Goal: Complete application form

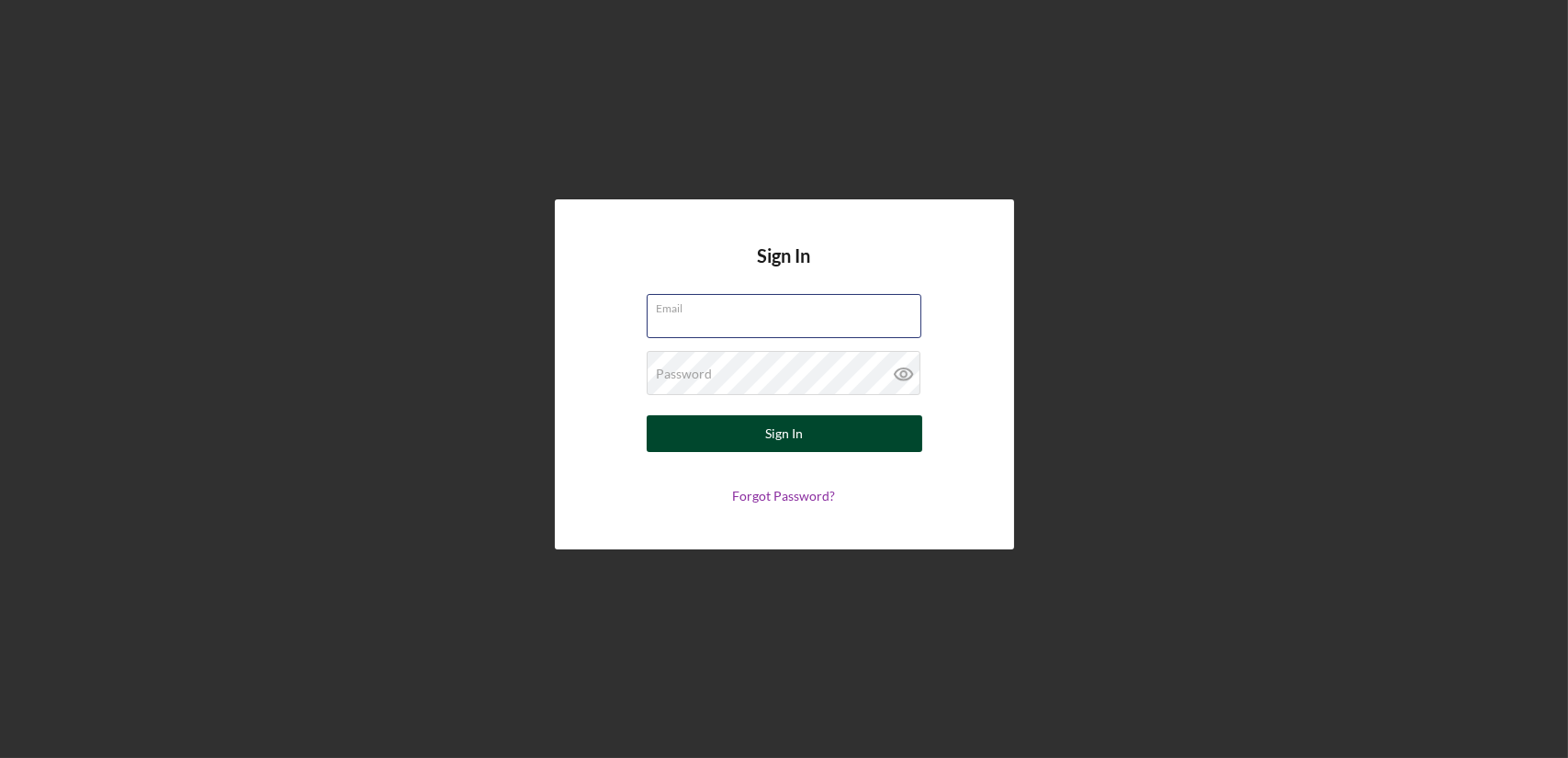
type input "[EMAIL_ADDRESS][DOMAIN_NAME]"
click at [735, 426] on button "Sign In" at bounding box center [784, 434] width 276 height 37
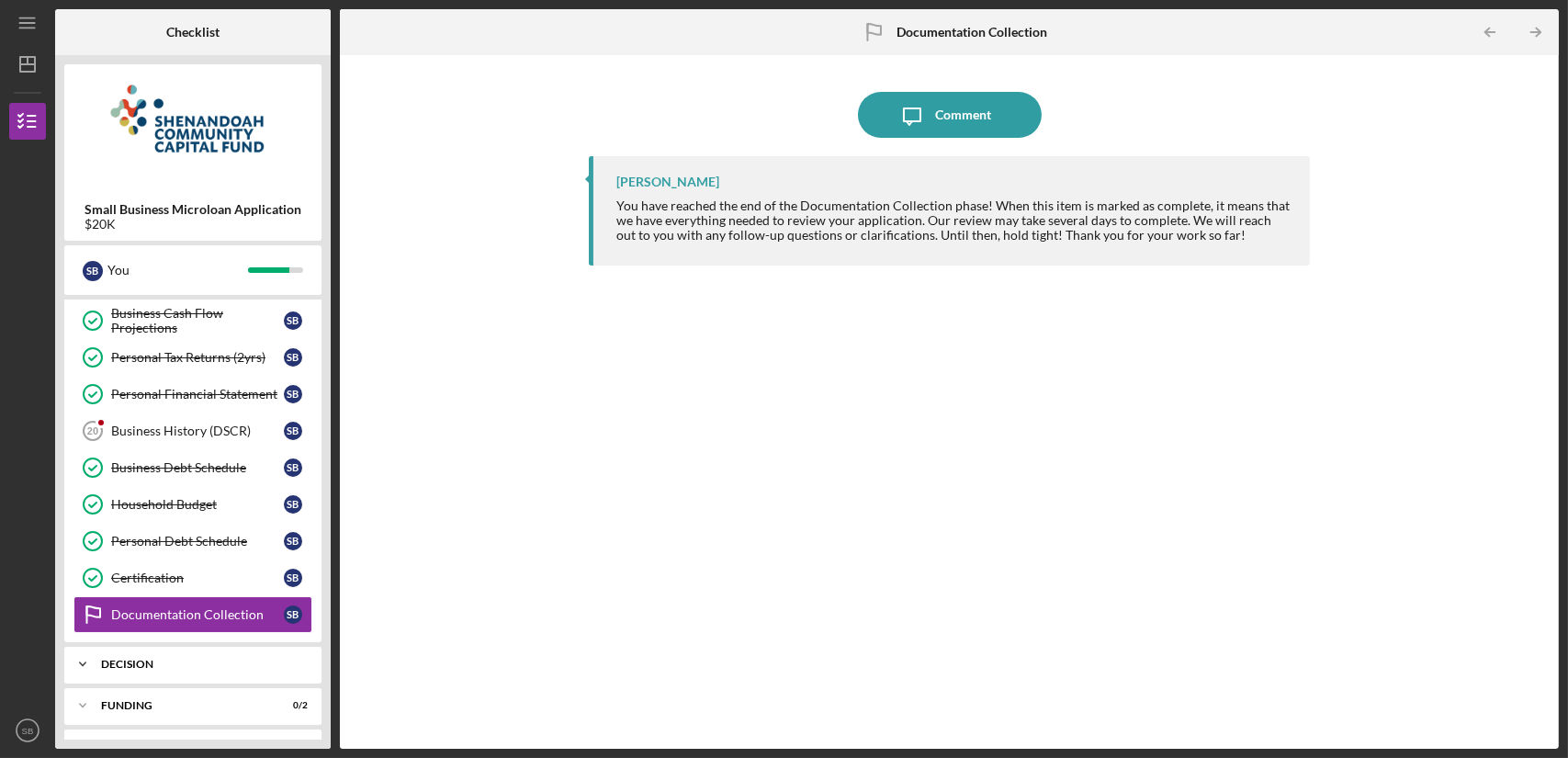
scroll to position [548, 0]
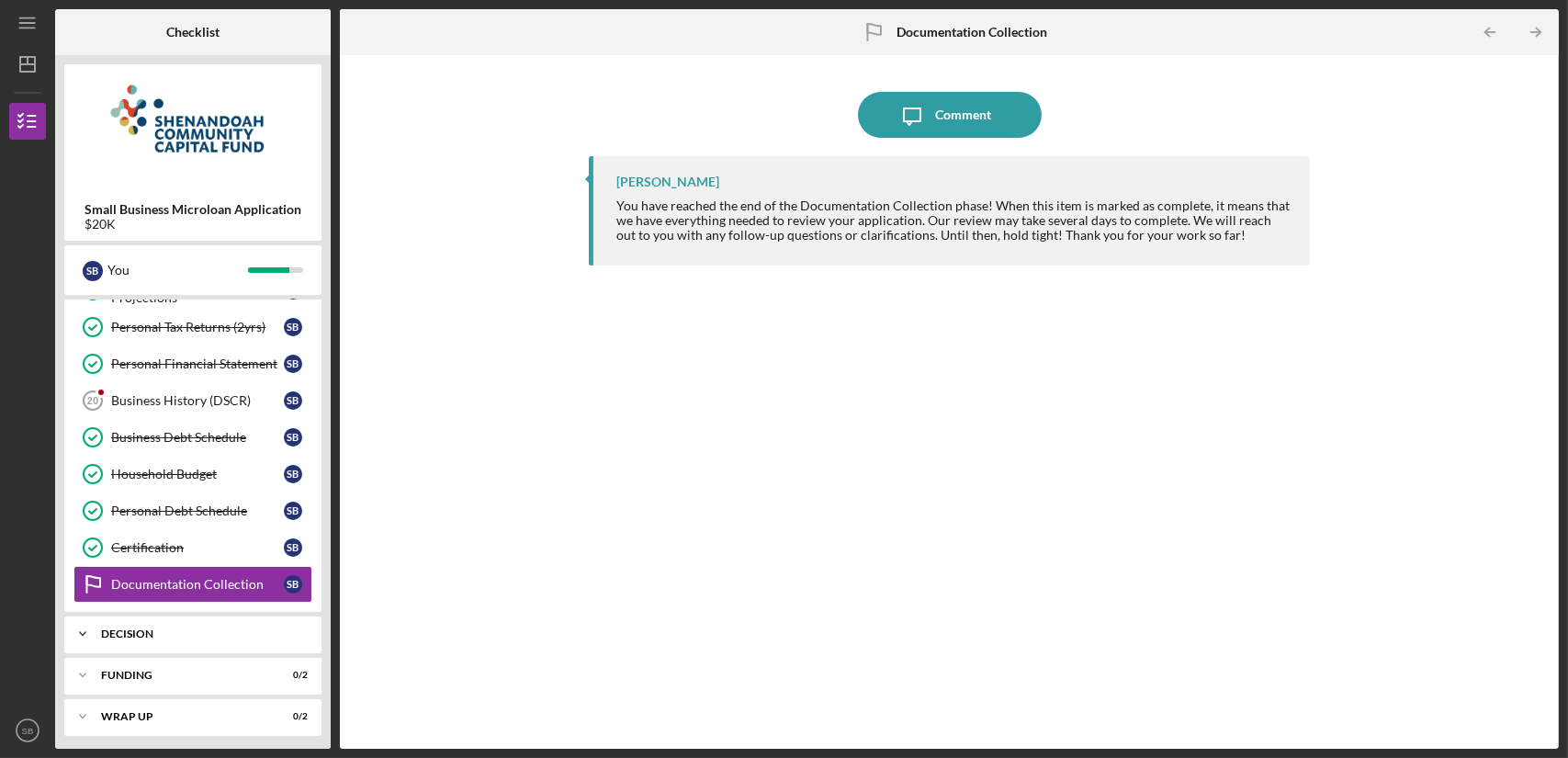
click at [224, 629] on div "Decision" at bounding box center [199, 634] width 197 height 11
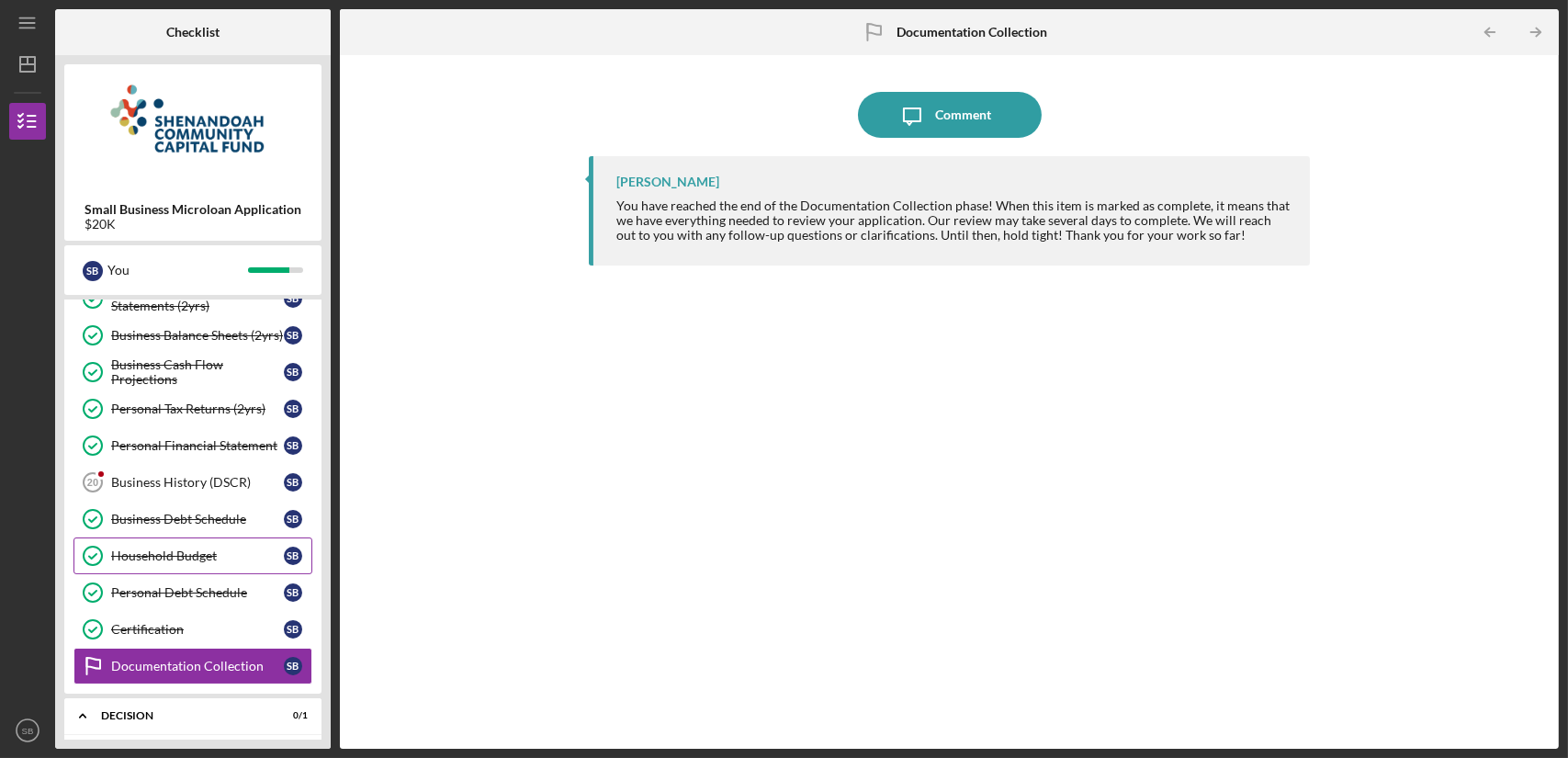
scroll to position [465, 0]
click at [215, 471] on link "Business History (DSCR) 20 Business History (DSCR) S B" at bounding box center [192, 483] width 239 height 37
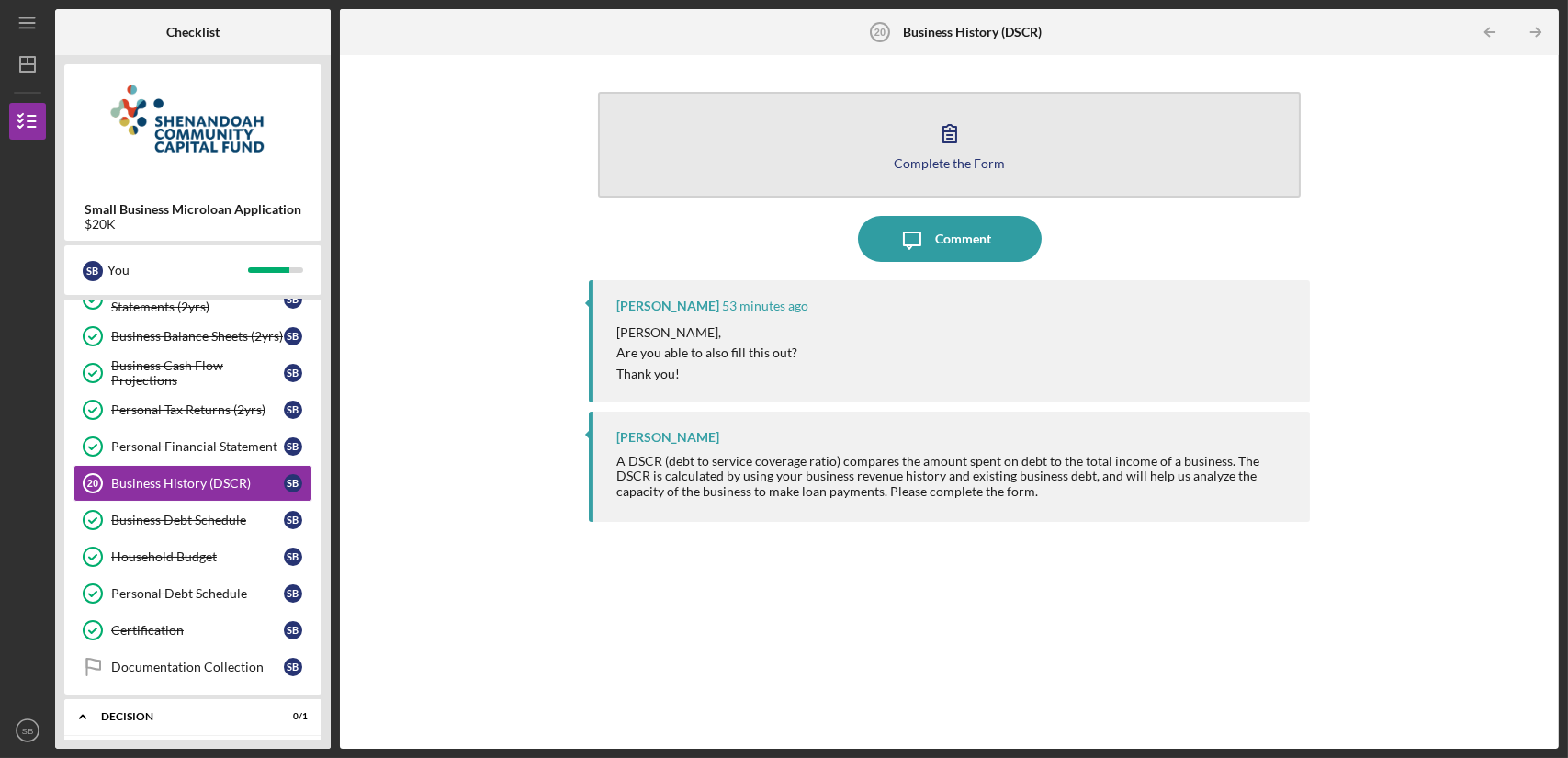
click at [1029, 121] on button "Complete the Form Form" at bounding box center [948, 144] width 702 height 106
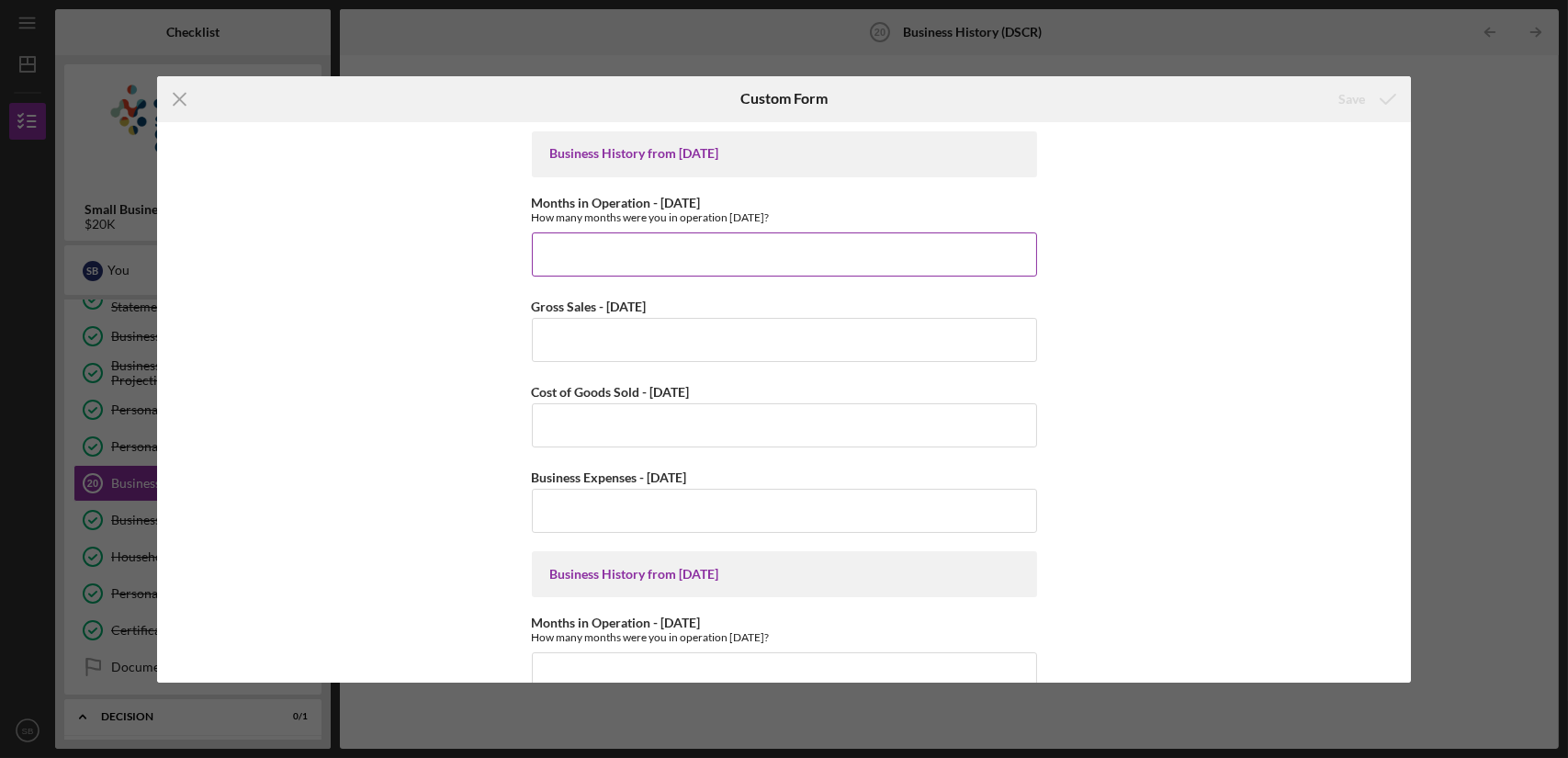
click at [846, 260] on input "Months in Operation - [DATE]" at bounding box center [784, 255] width 505 height 44
click at [820, 318] on input "Gross Sales - [DATE]" at bounding box center [784, 341] width 505 height 44
click at [773, 241] on input "12" at bounding box center [784, 255] width 505 height 44
type input "1"
click at [178, 94] on icon "Icon/Menu Close" at bounding box center [180, 99] width 46 height 46
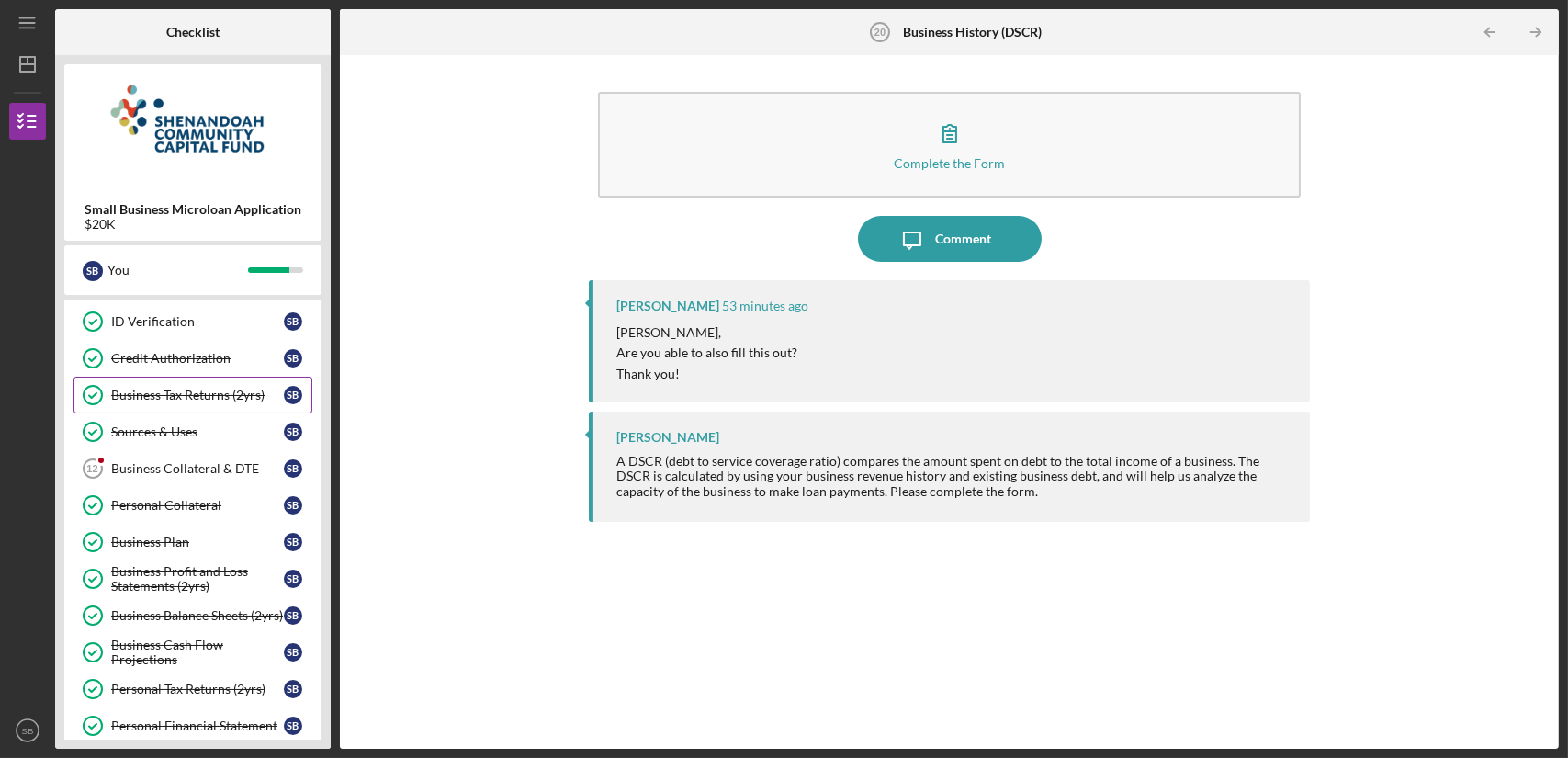
scroll to position [187, 0]
click at [239, 467] on div "Business Collateral & DTE" at bounding box center [197, 467] width 173 height 15
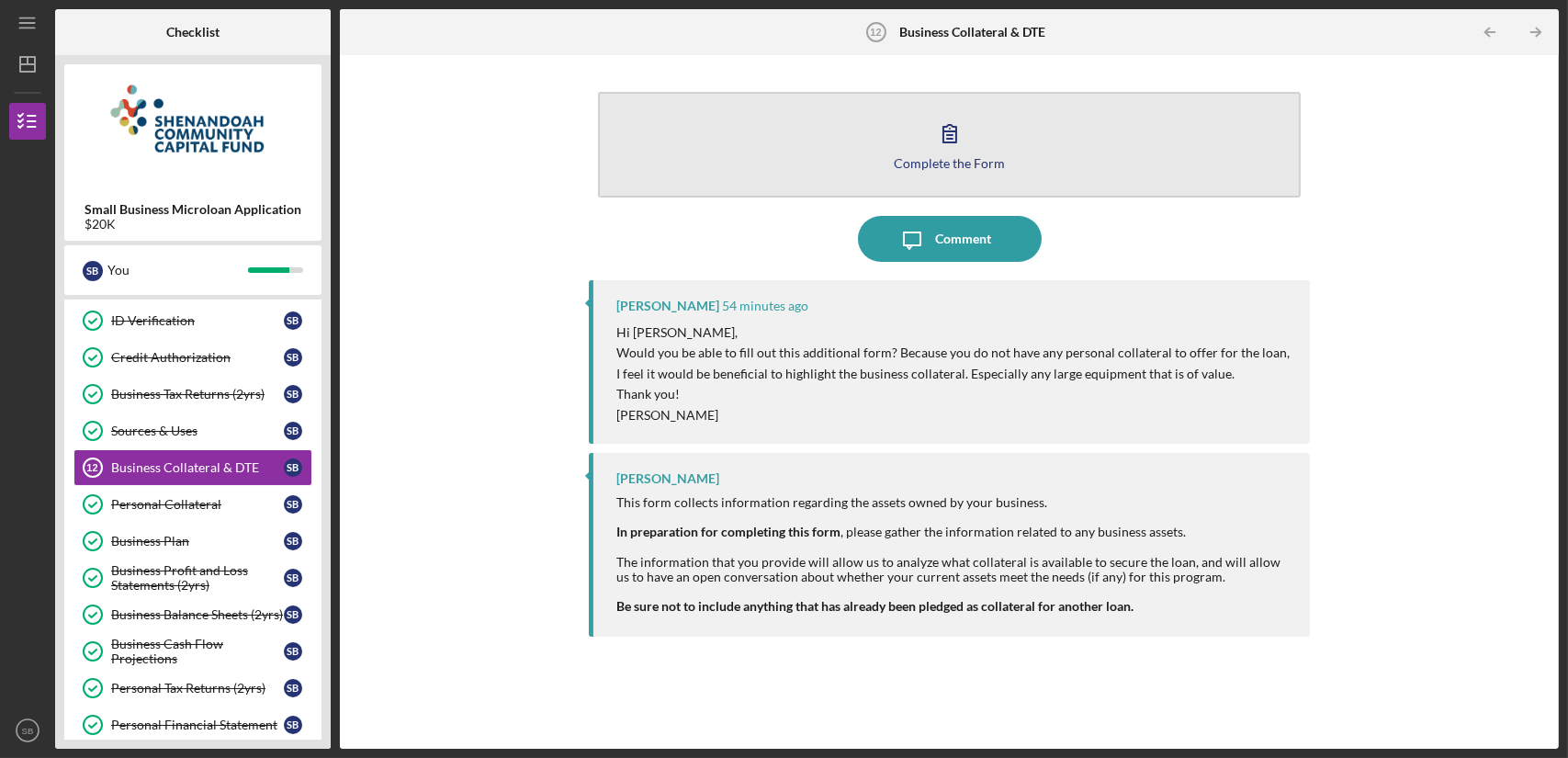
click at [986, 154] on button "Complete the Form Form" at bounding box center [948, 144] width 702 height 106
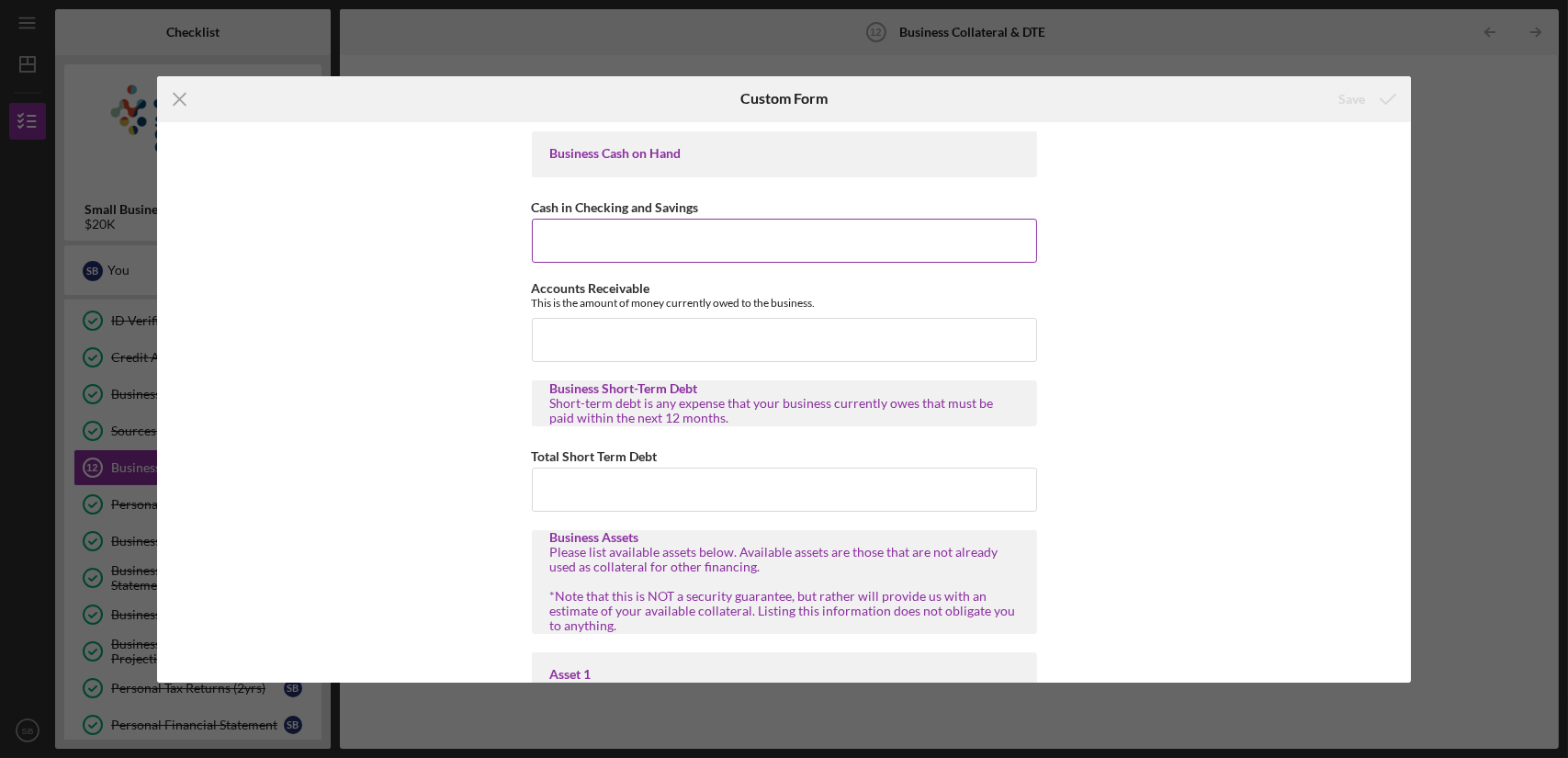
click at [874, 235] on input "Cash in Checking and Savings" at bounding box center [784, 241] width 505 height 44
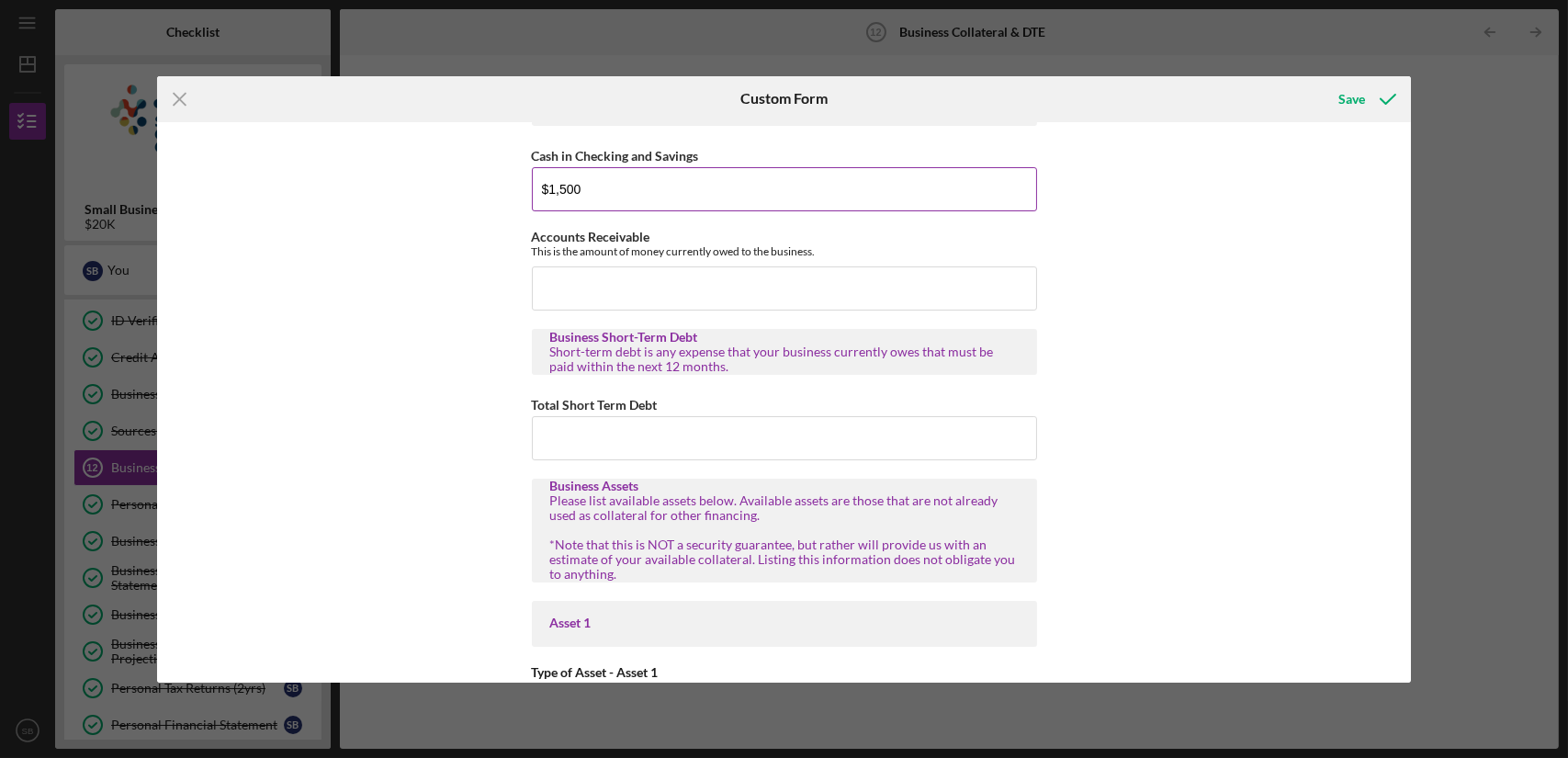
scroll to position [54, 0]
type input "$1,500"
click at [859, 282] on input "Accounts Receivable" at bounding box center [784, 287] width 505 height 44
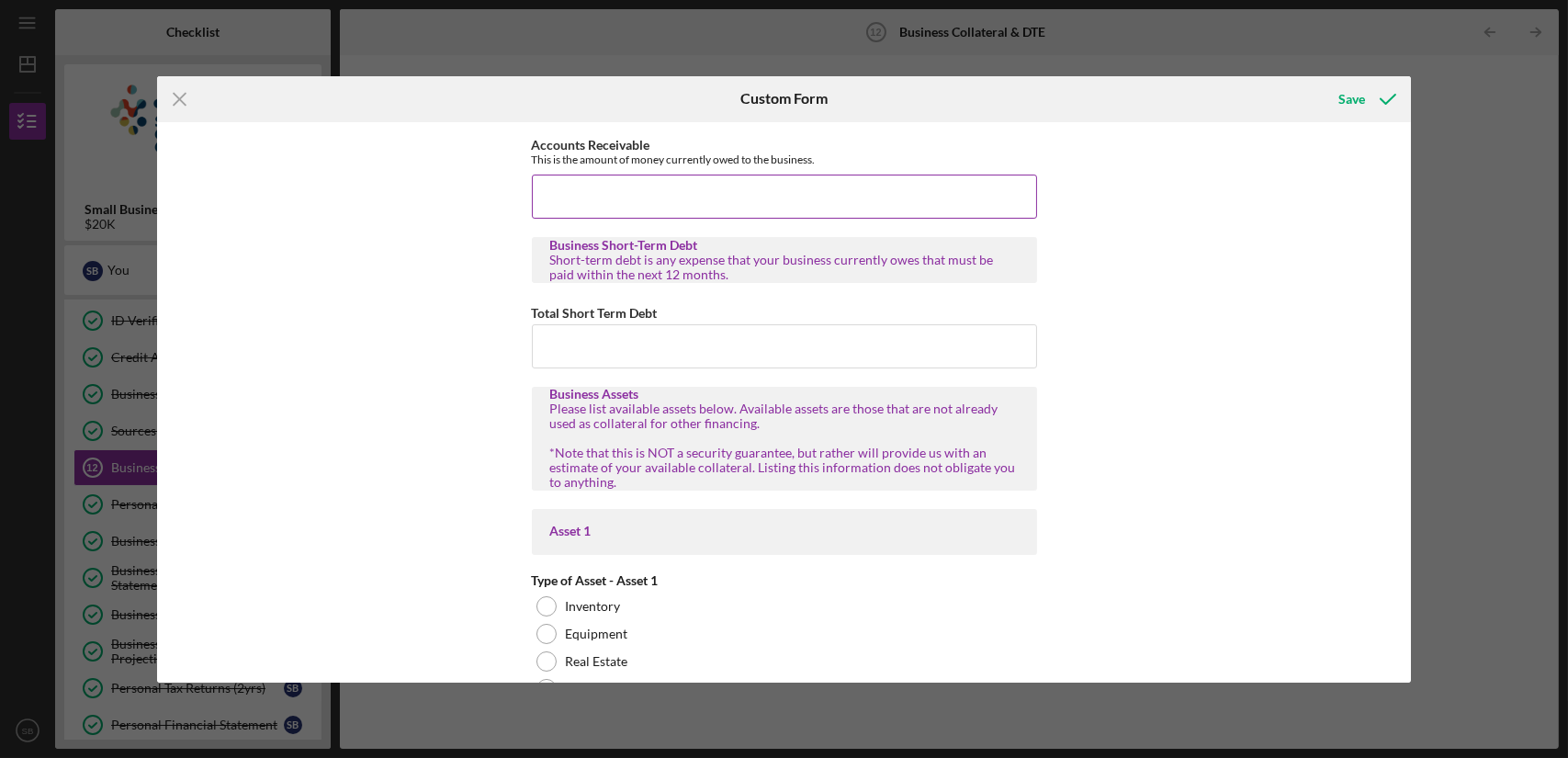
scroll to position [145, 0]
click at [815, 342] on input "Total Short Term Debt" at bounding box center [784, 345] width 505 height 44
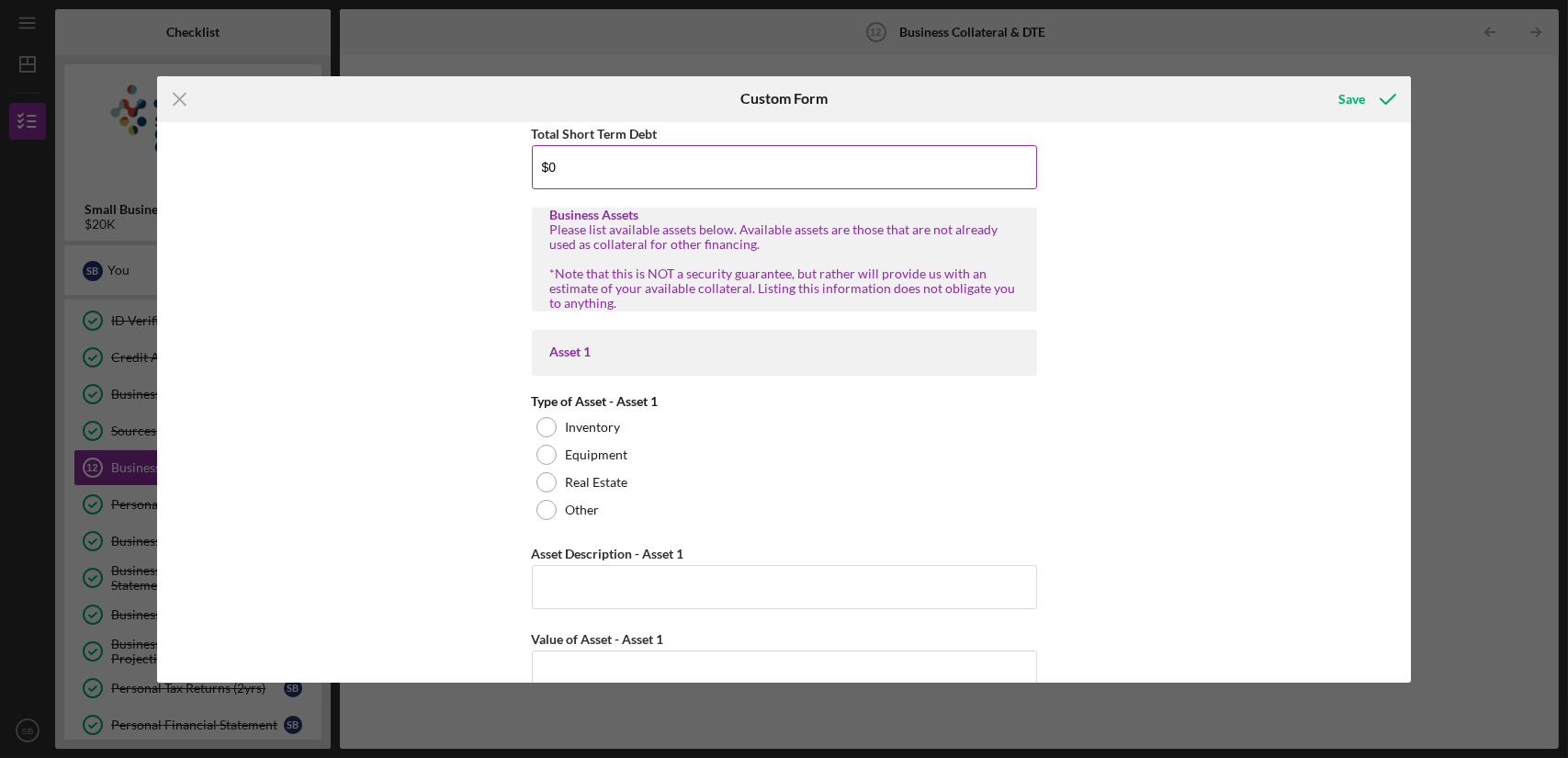
scroll to position [323, 0]
type input "$0"
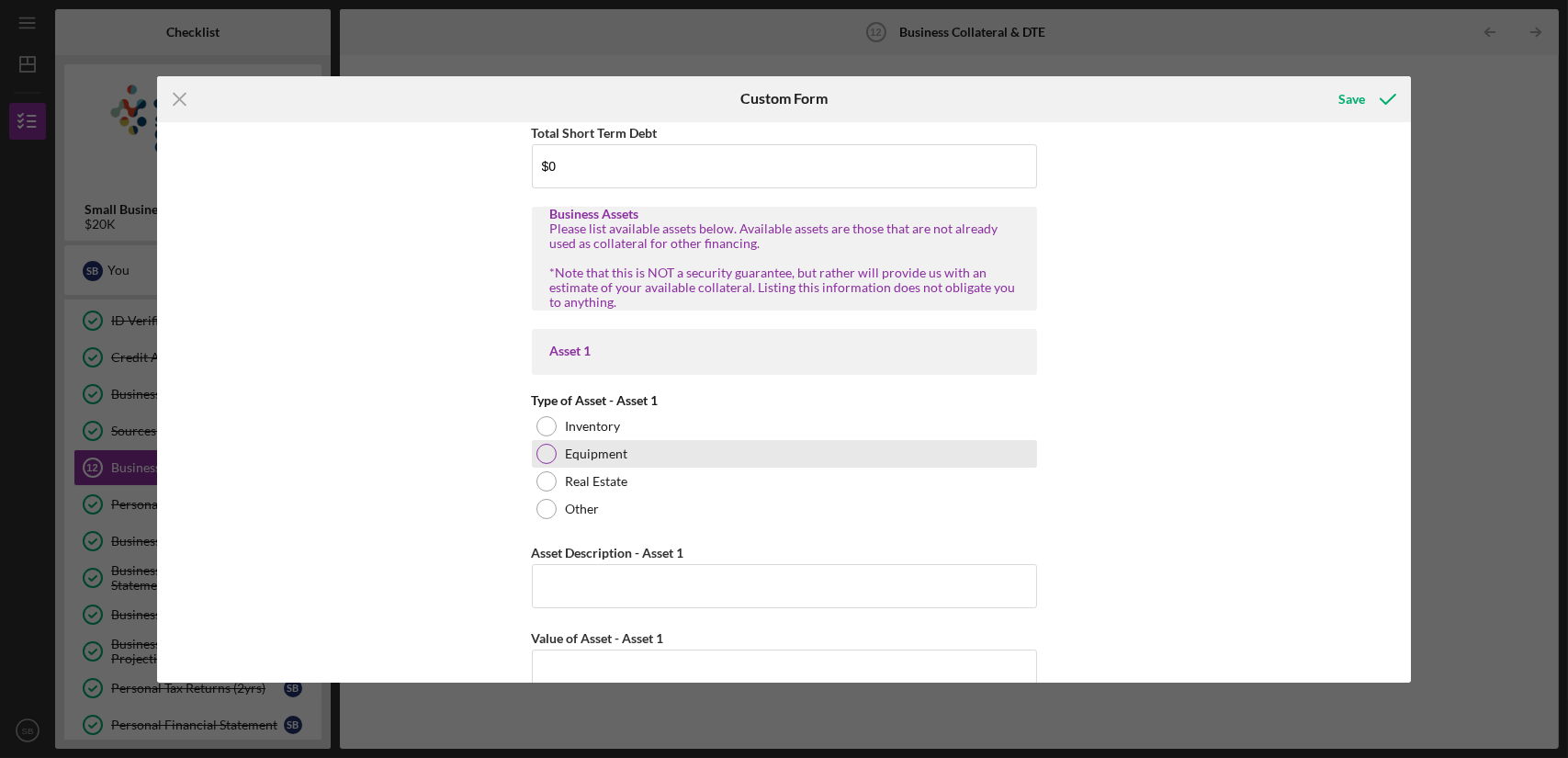
click at [561, 455] on div "Equipment" at bounding box center [784, 454] width 505 height 28
click at [590, 590] on input "Asset Description - Asset 1" at bounding box center [784, 587] width 505 height 44
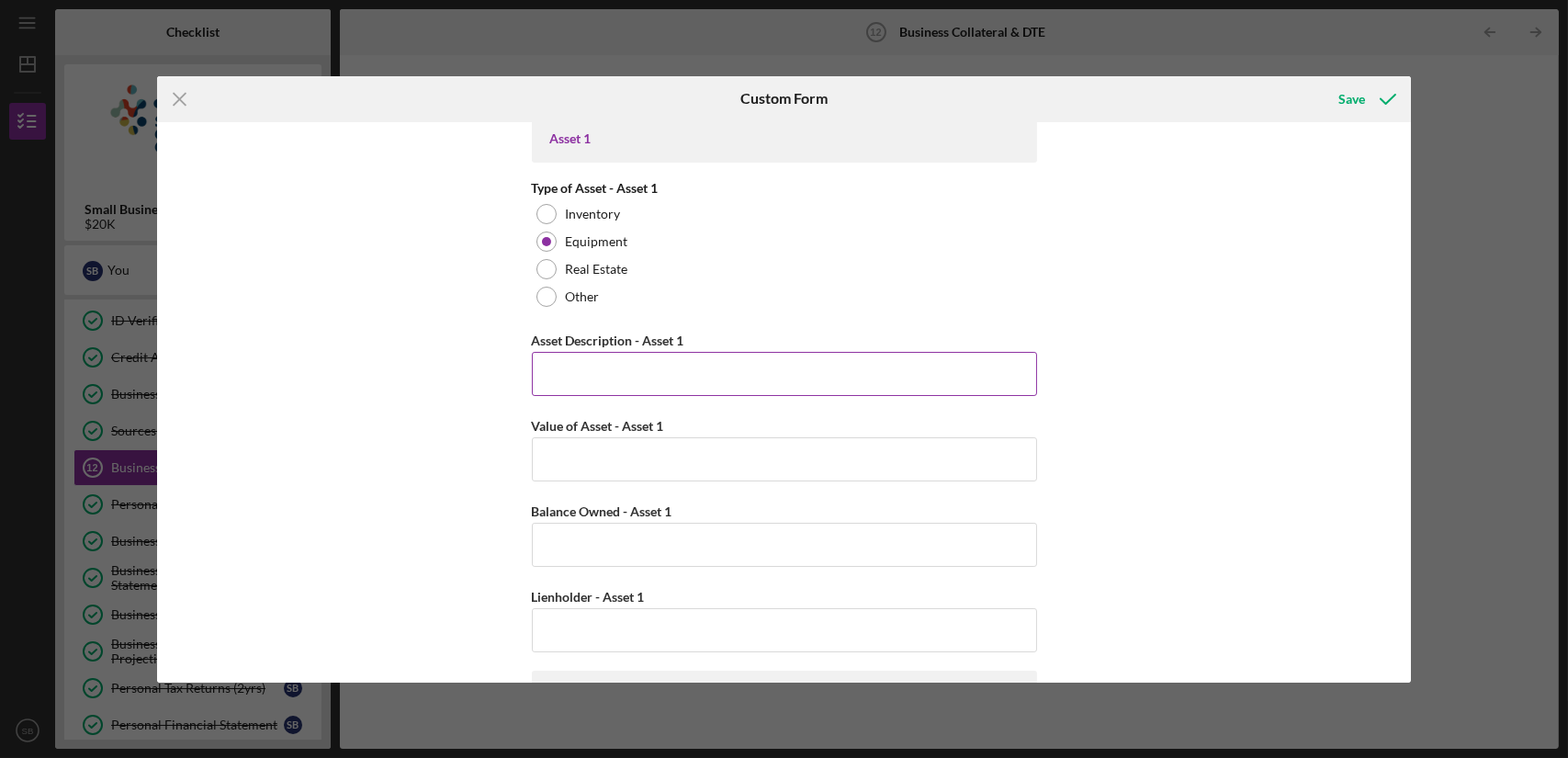
scroll to position [544, 0]
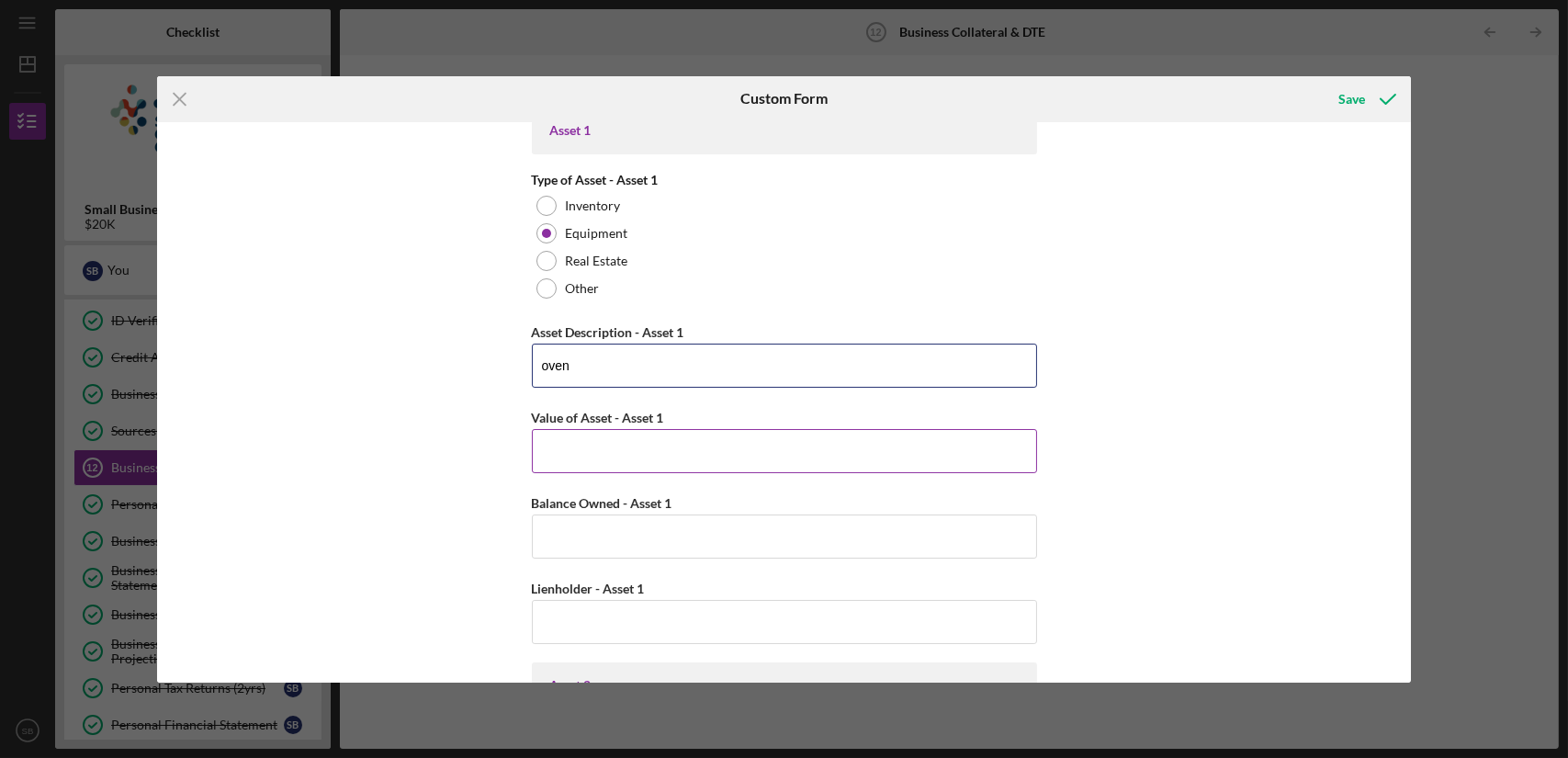
type input "oven"
click at [649, 441] on input "Value of Asset - Asset 1" at bounding box center [784, 452] width 505 height 44
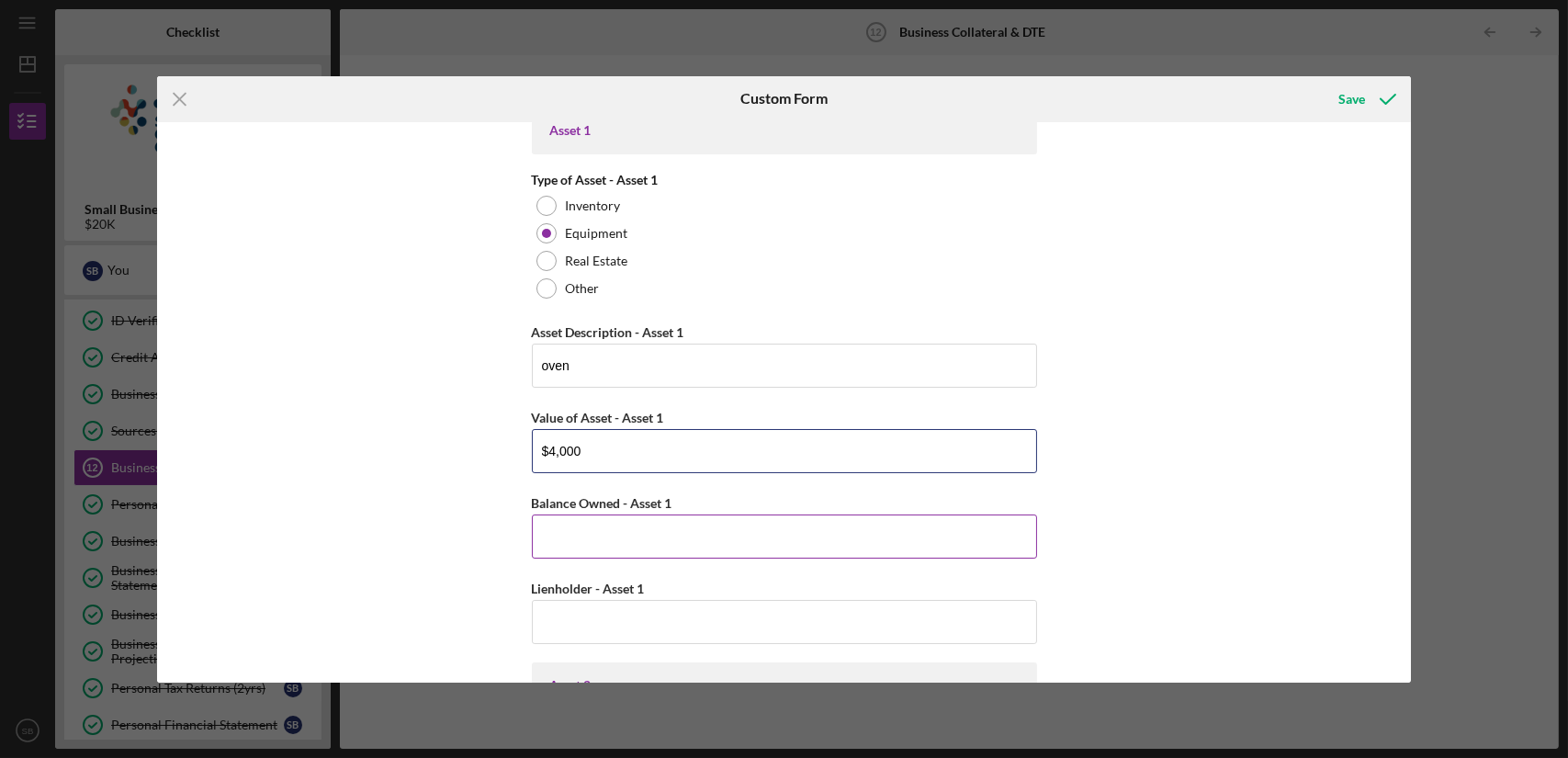
type input "$4,000"
click at [631, 533] on input "Balance Owned - Asset 1" at bounding box center [784, 537] width 505 height 44
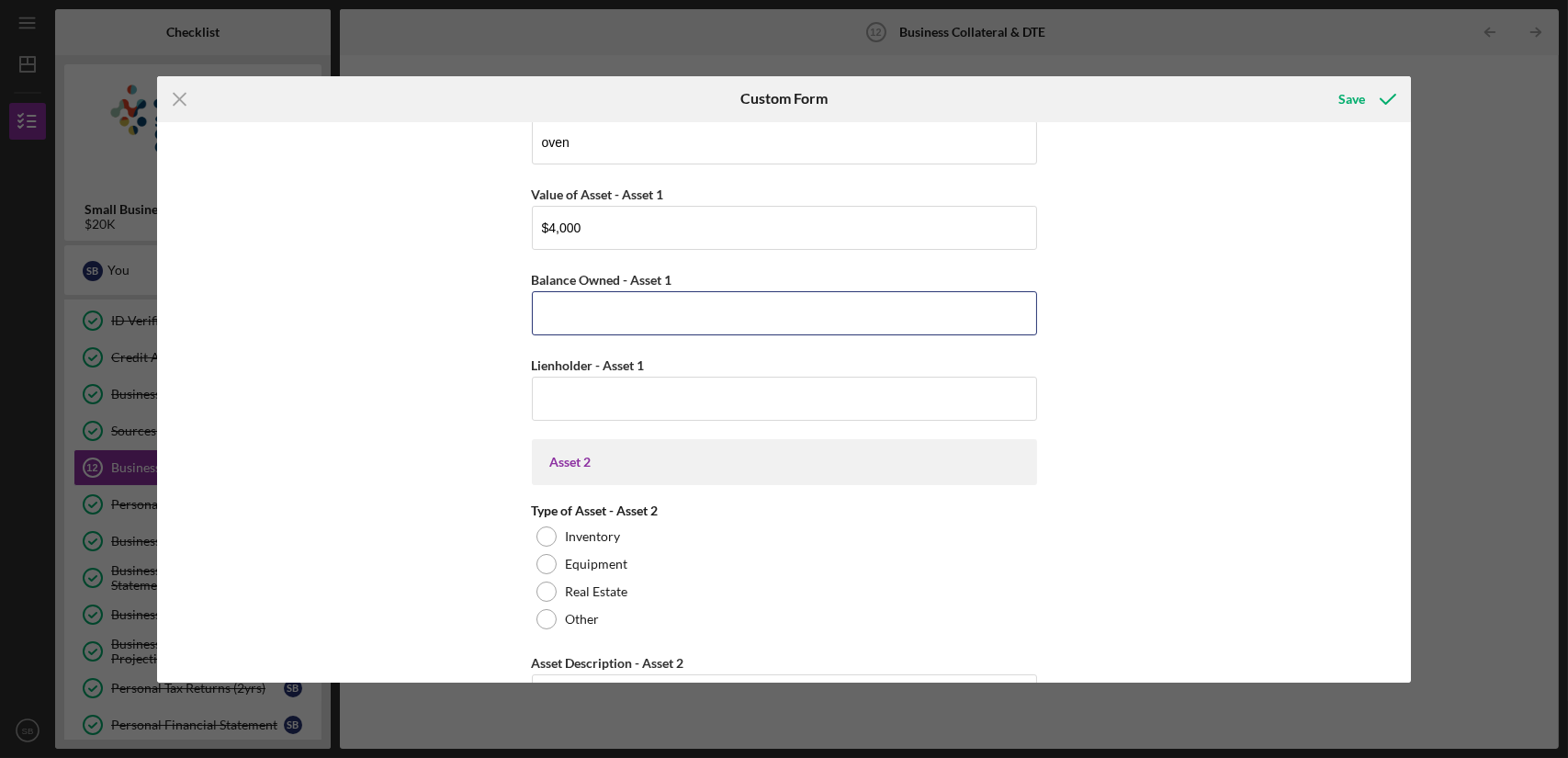
scroll to position [820, 0]
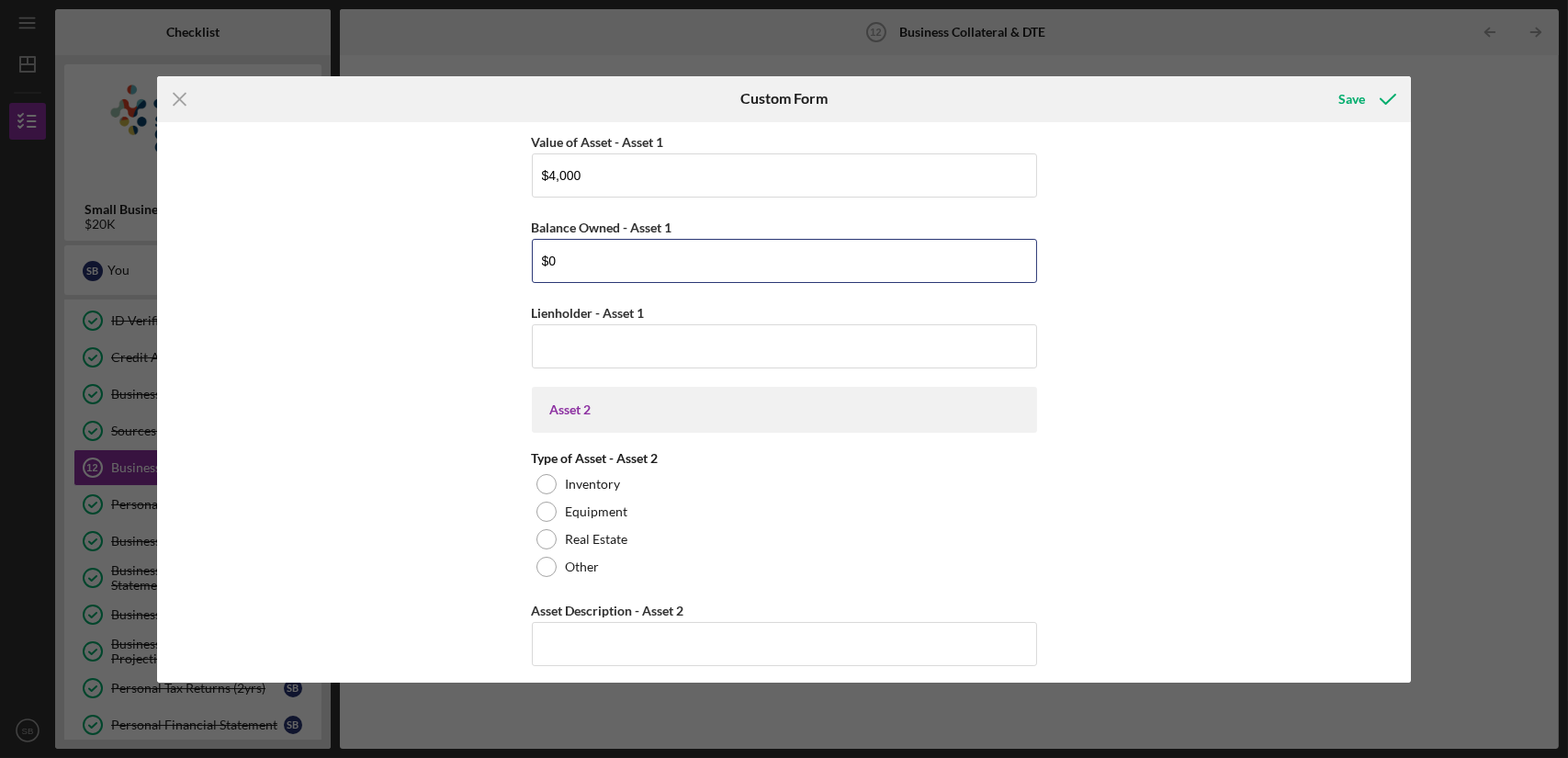
type input "$0"
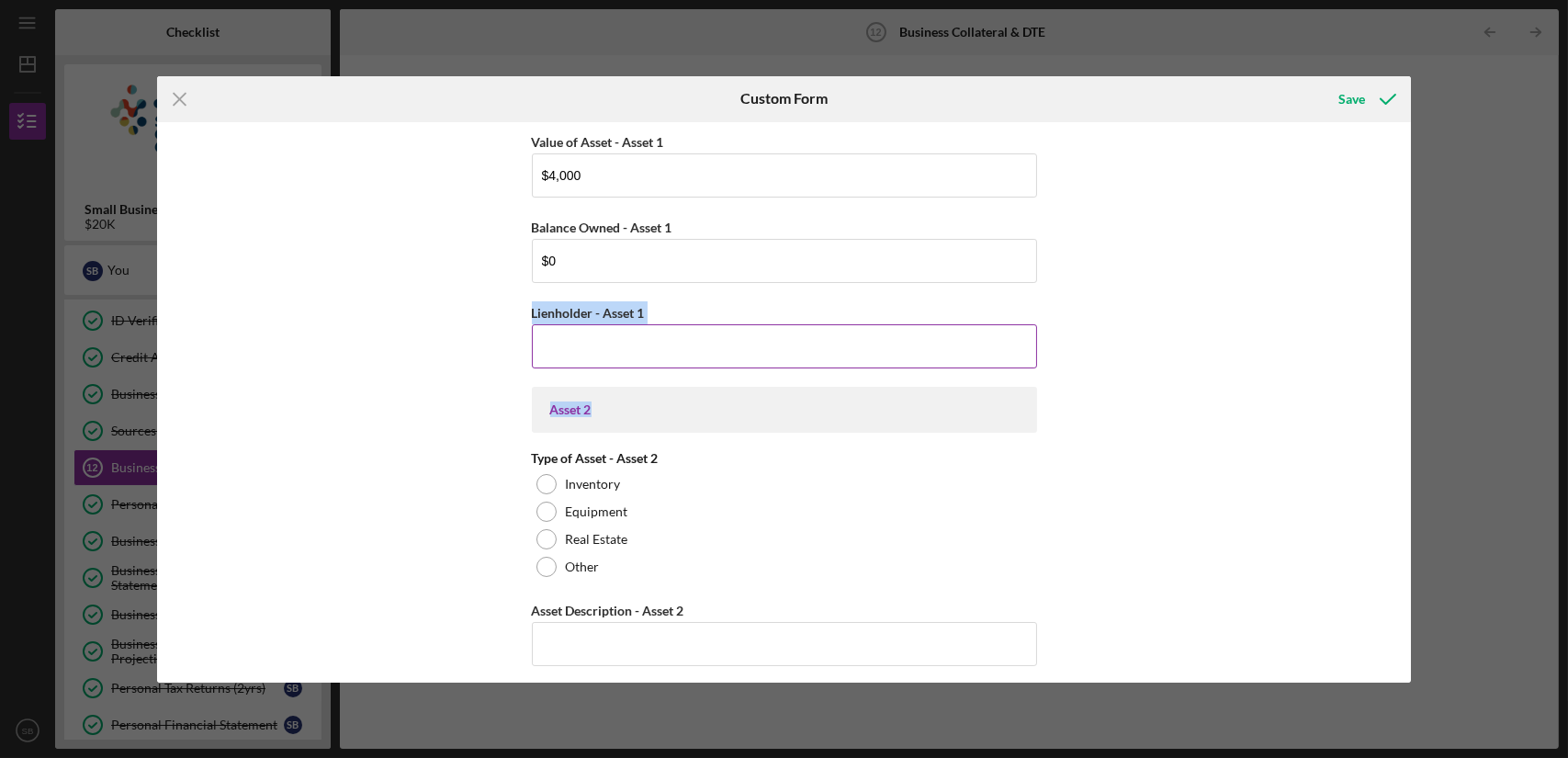
drag, startPoint x: 588, startPoint y: 369, endPoint x: 590, endPoint y: 354, distance: 15.1
click at [590, 354] on div "Business Cash on Hand Cash in Checking and Savings $1,500 Accounts Receivable T…" at bounding box center [784, 404] width 505 height 2184
click at [590, 354] on input "Lienholder - Asset 1" at bounding box center [784, 346] width 505 height 44
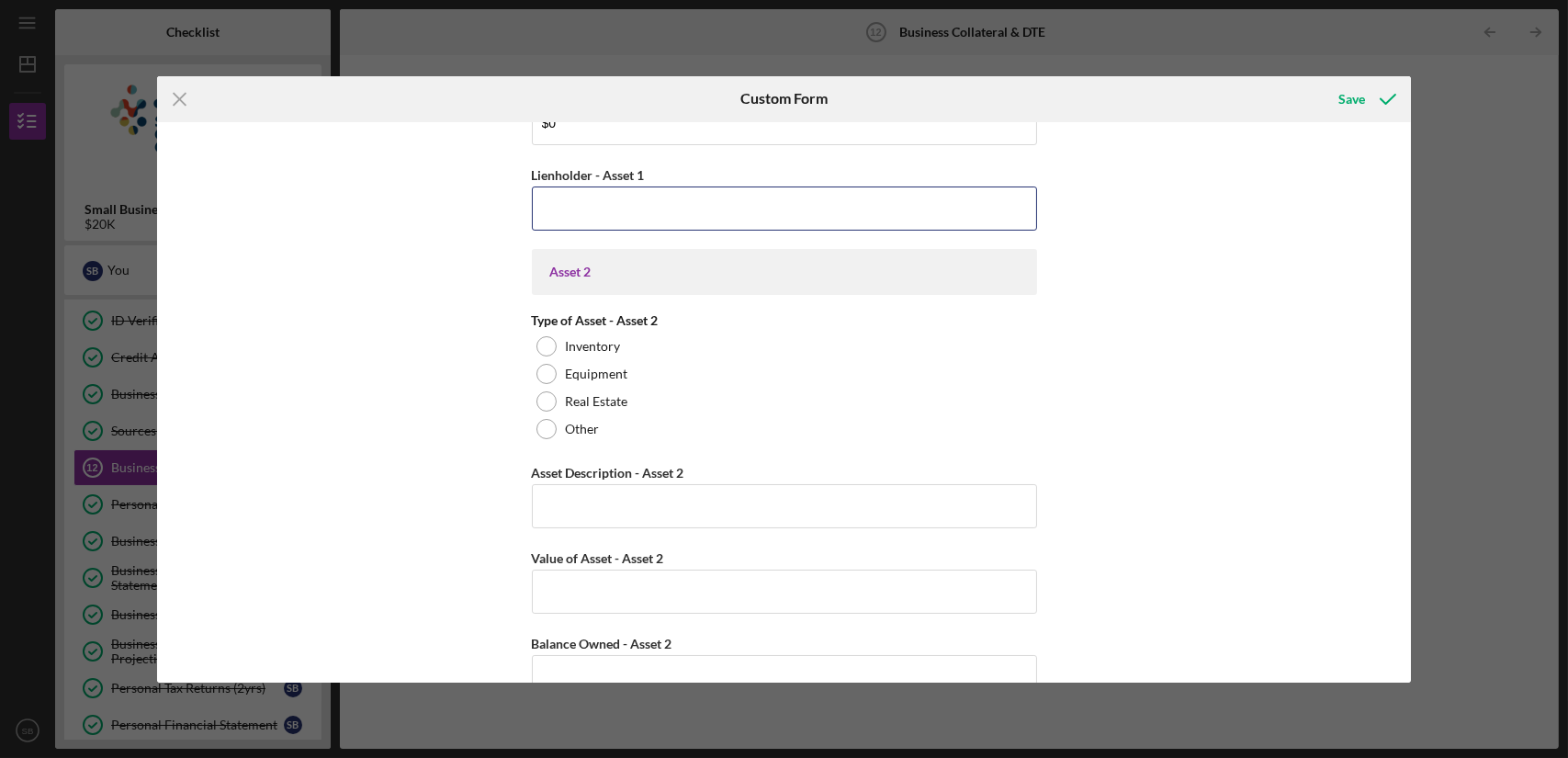
scroll to position [959, 0]
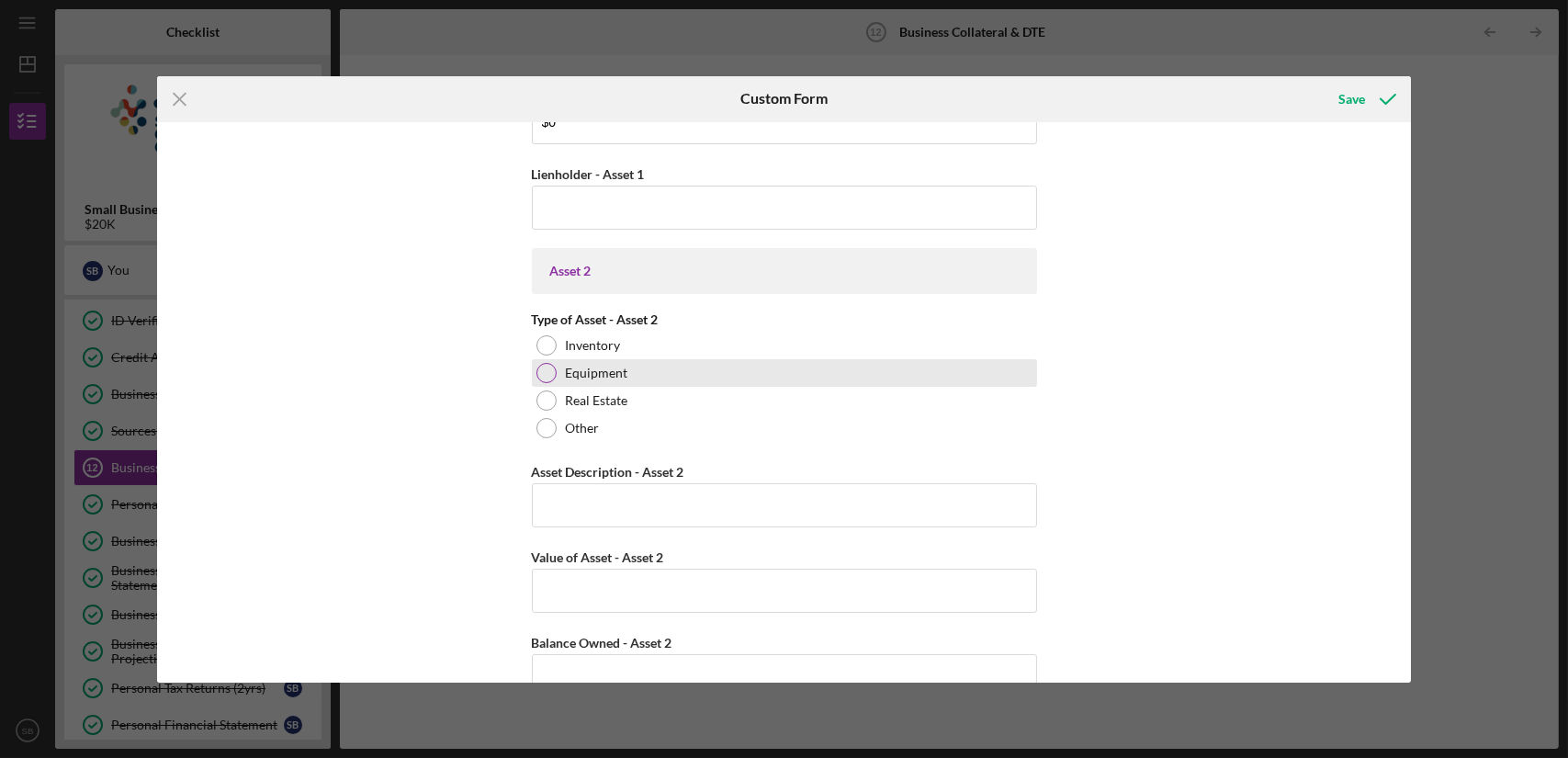
click at [533, 377] on div "Equipment" at bounding box center [784, 373] width 505 height 28
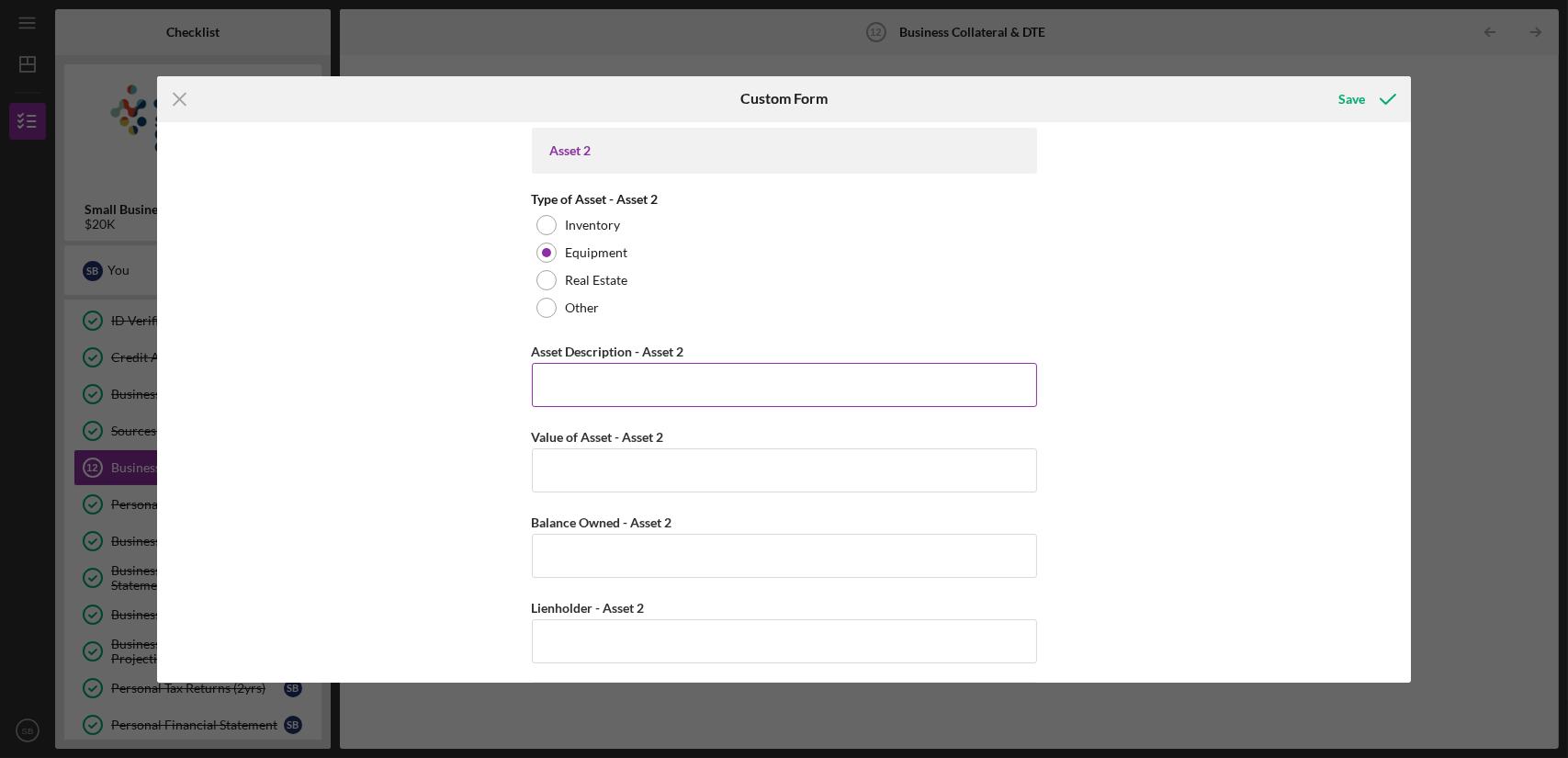
click at [616, 365] on input "Asset Description - Asset 2" at bounding box center [784, 385] width 505 height 44
type input "furniture"
click at [614, 477] on input "Value of Asset - Asset 2" at bounding box center [784, 471] width 505 height 44
type input "$6"
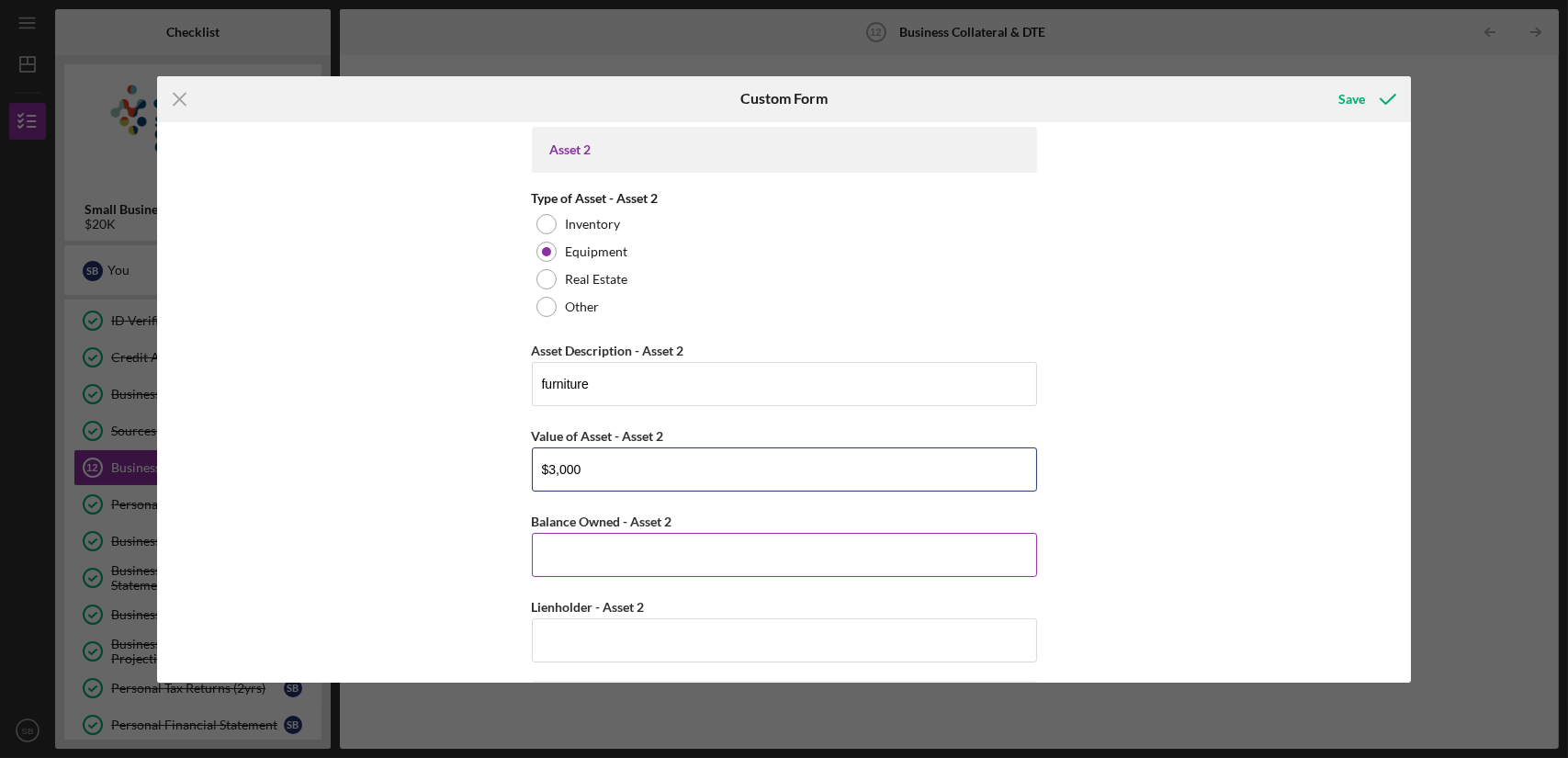
type input "$3,000"
click at [614, 539] on input "Balance Owned - Asset 2" at bounding box center [784, 555] width 505 height 44
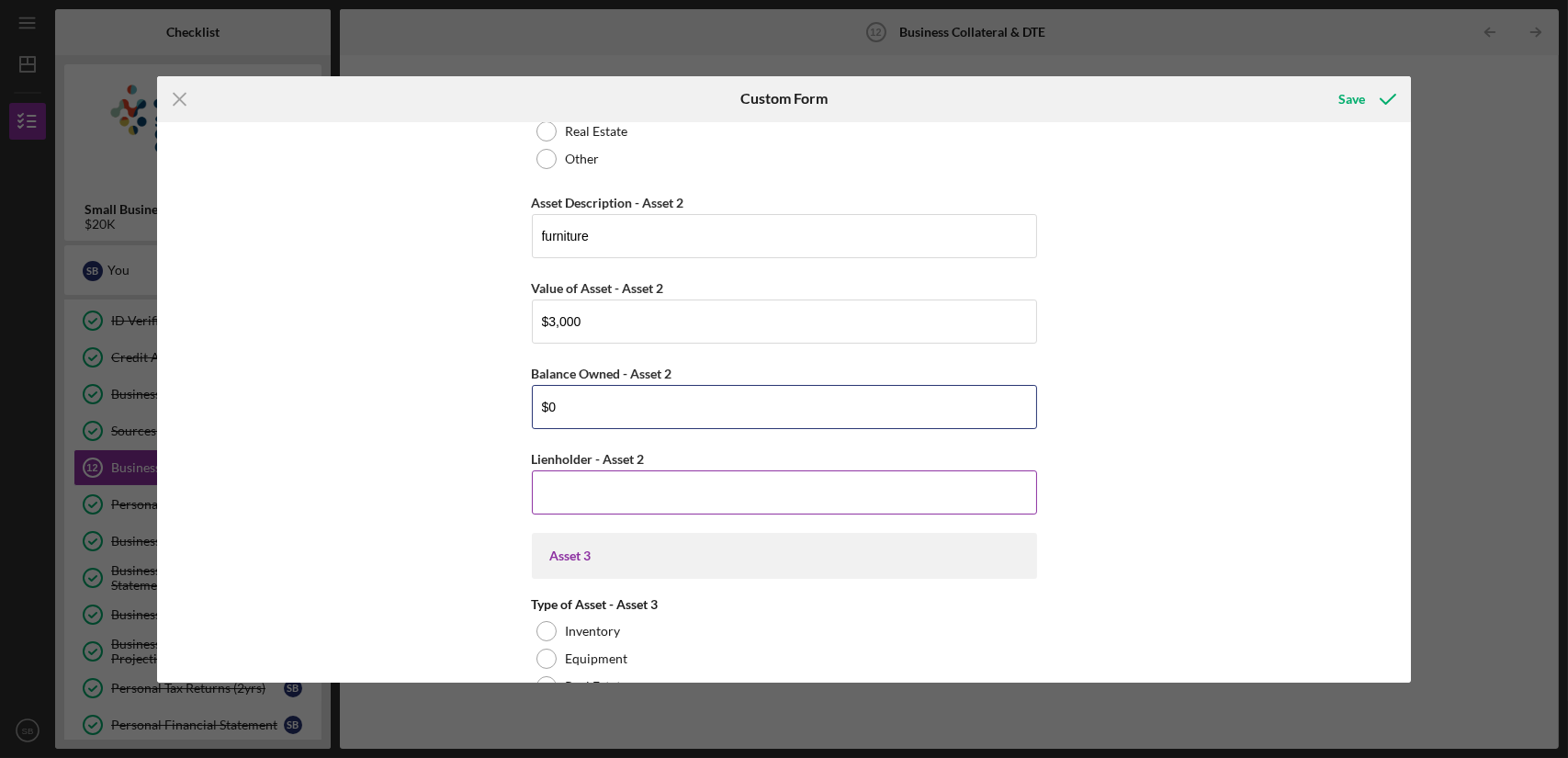
type input "$0"
click at [627, 501] on input "Lienholder - Asset 2" at bounding box center [784, 492] width 505 height 44
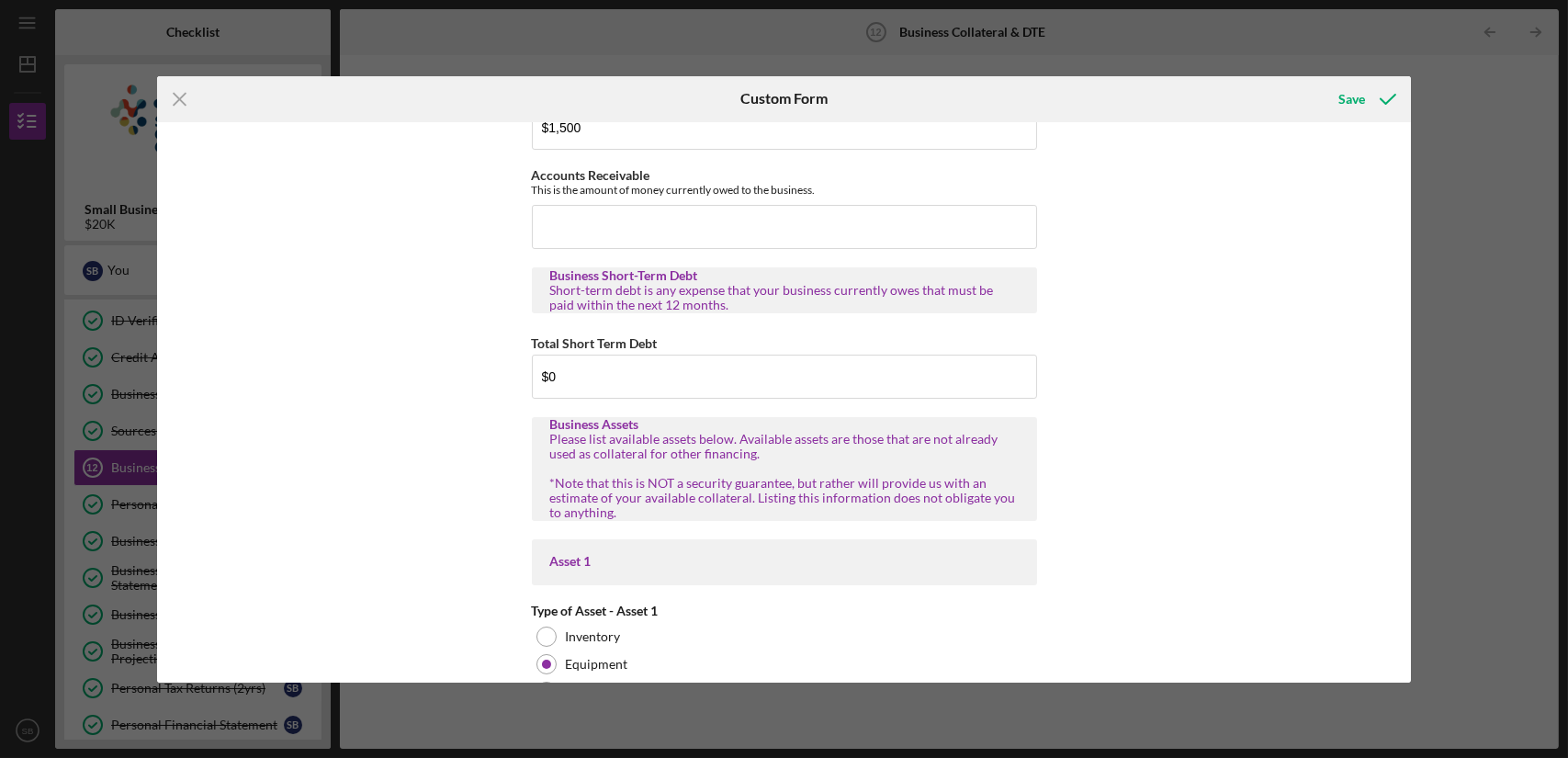
scroll to position [0, 0]
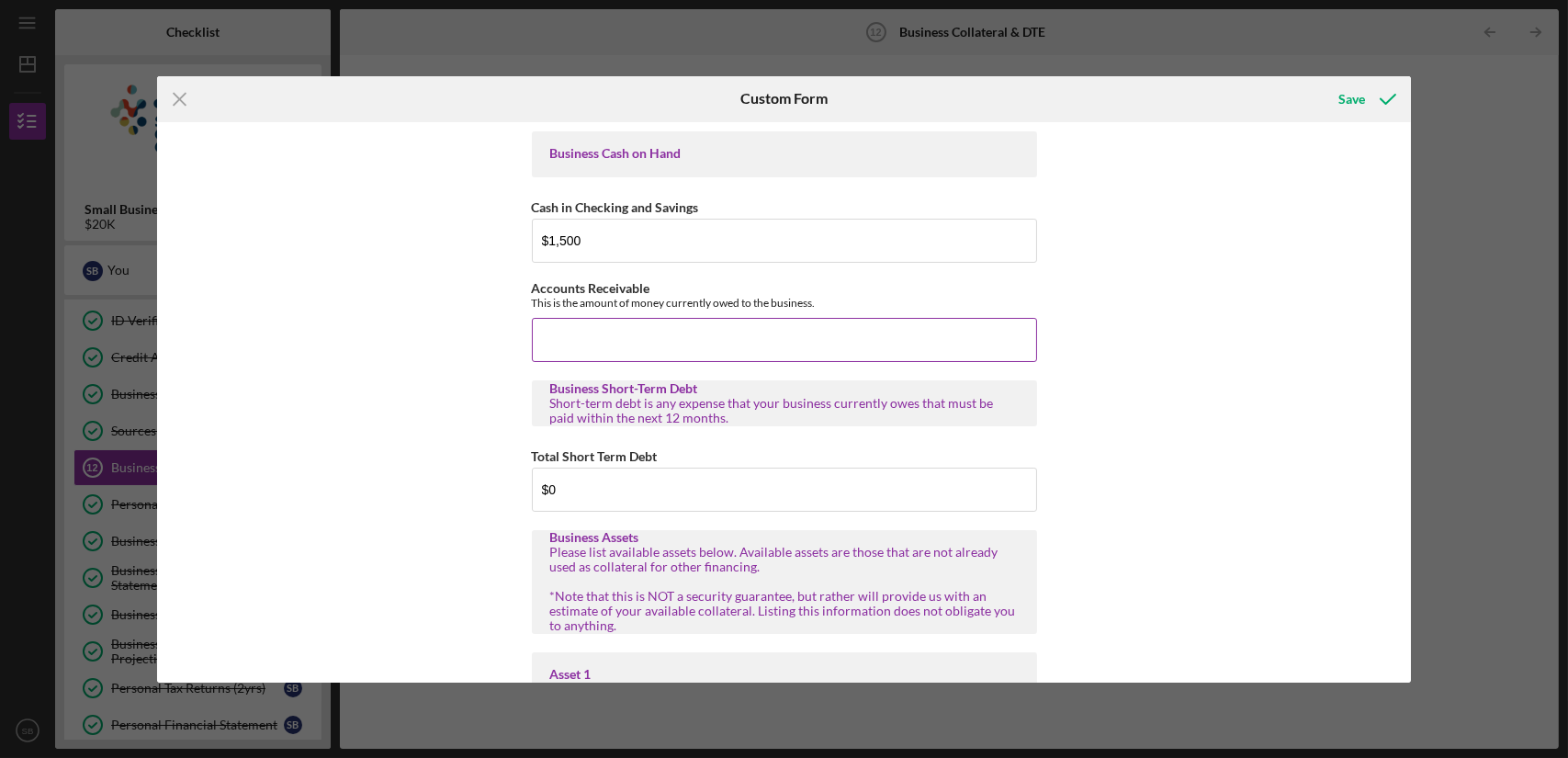
click at [672, 318] on input "Accounts Receivable" at bounding box center [784, 341] width 505 height 44
click at [644, 247] on input "$1,500" at bounding box center [784, 241] width 505 height 44
type input "$1"
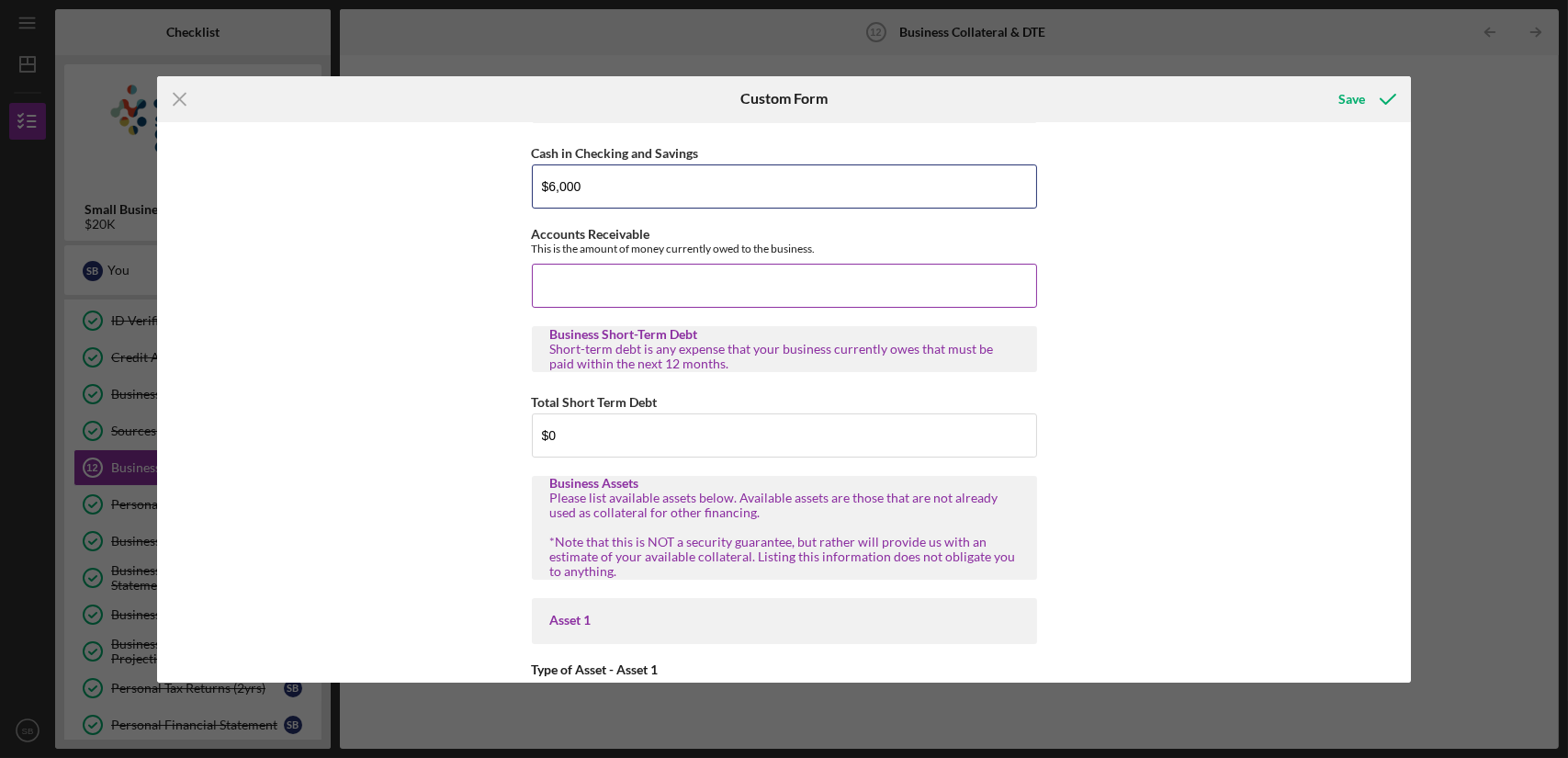
scroll to position [56, 0]
type input "$6,000"
click at [642, 281] on input "Accounts Receivable" at bounding box center [784, 285] width 505 height 44
type input "$2"
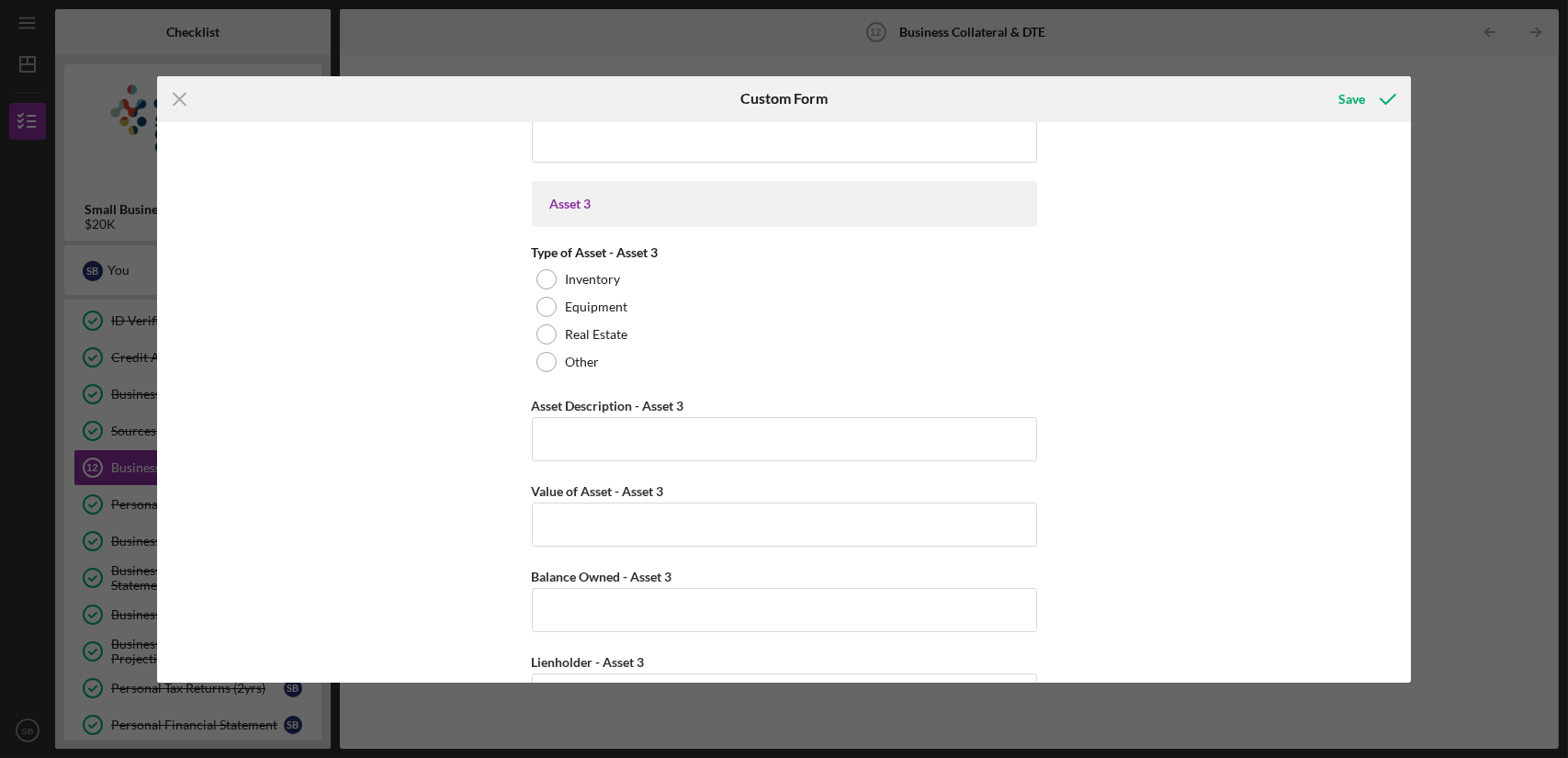
scroll to position [1581, 0]
type input "$1,500"
click at [597, 280] on label "Inventory" at bounding box center [594, 279] width 56 height 15
click at [613, 448] on input "Asset Description - Asset 3" at bounding box center [784, 439] width 505 height 44
click at [537, 303] on div at bounding box center [547, 306] width 20 height 20
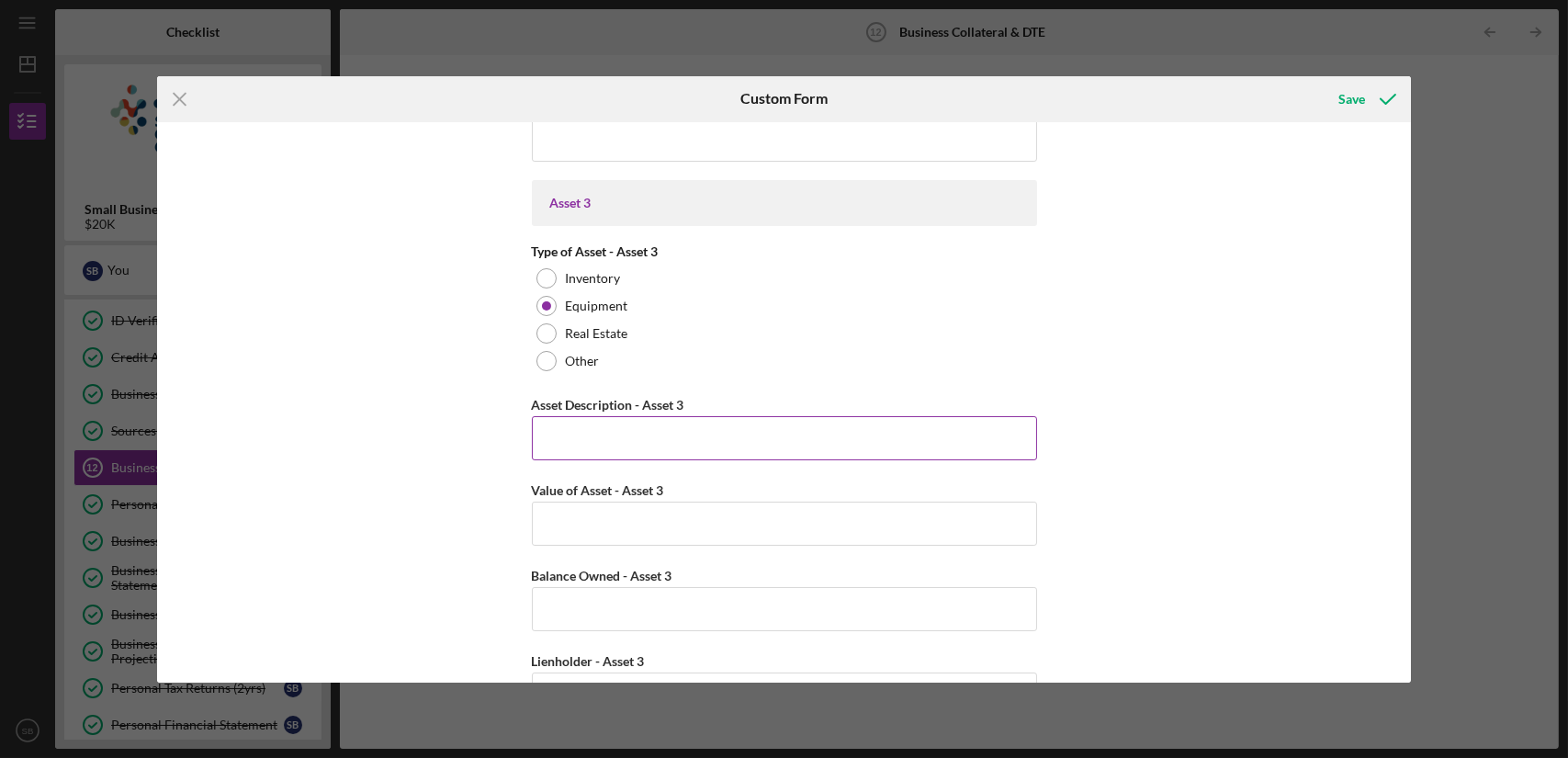
click at [577, 439] on input "Asset Description - Asset 3" at bounding box center [784, 439] width 505 height 44
type input "p"
type input "spectialty pans"
click at [598, 529] on input "Value of Asset - Asset 3" at bounding box center [784, 524] width 505 height 44
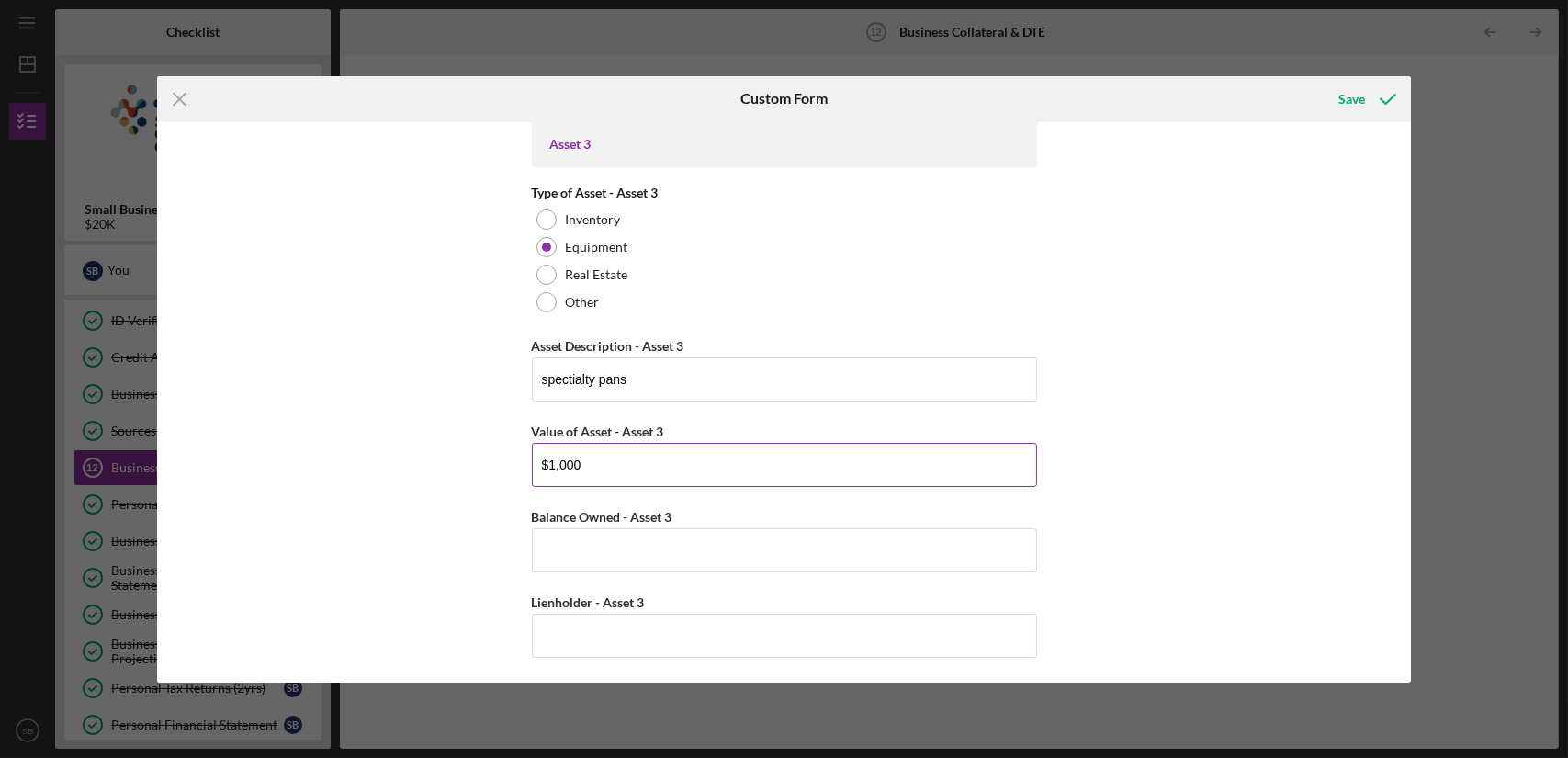
type input "$1,000"
click at [598, 529] on input "Balance Owned - Asset 3" at bounding box center [784, 551] width 505 height 44
type input "$0"
click at [676, 376] on input "spectialty pans" at bounding box center [784, 379] width 505 height 44
type input "spectialty pans and stand mixers"
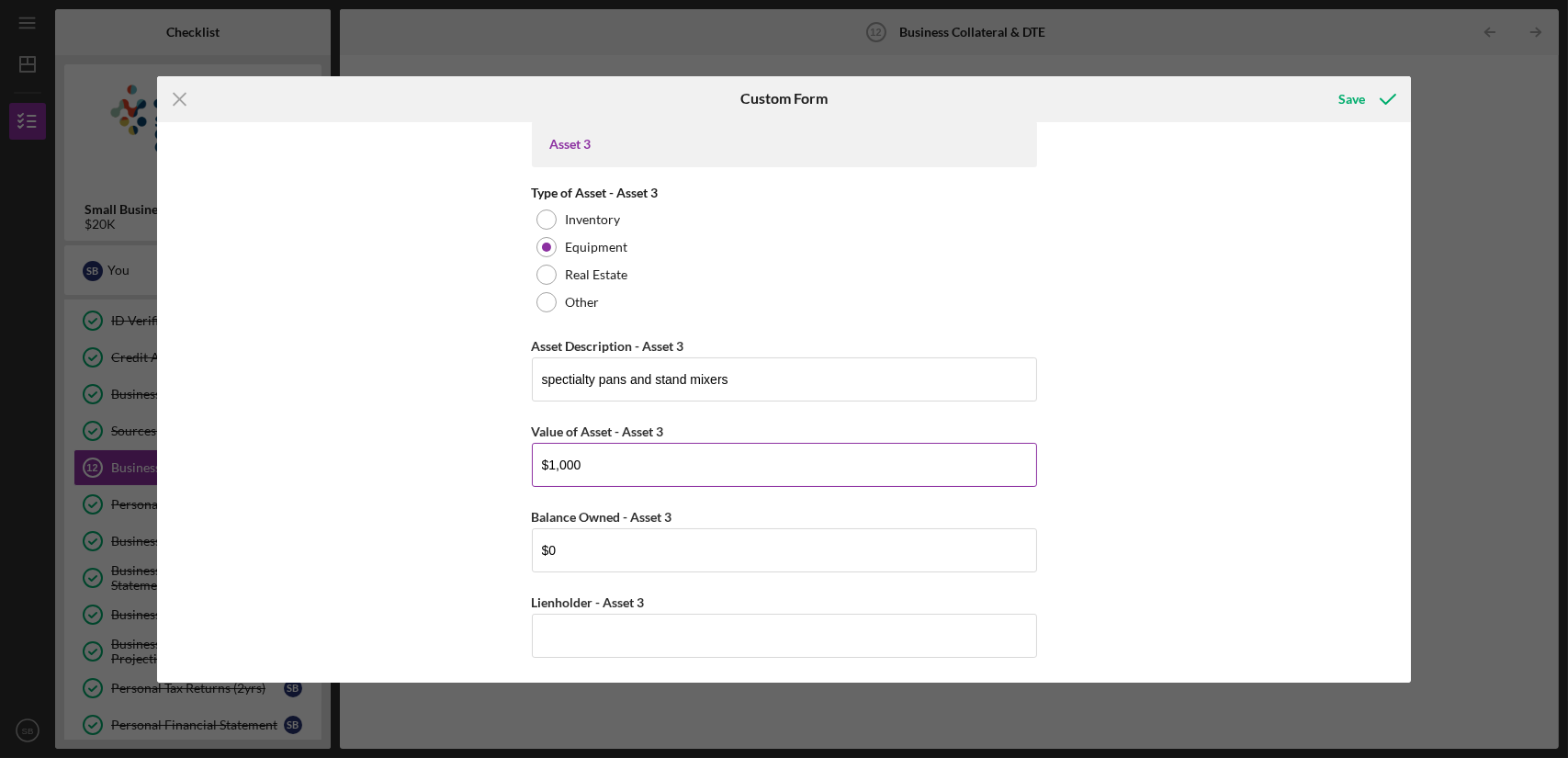
click at [648, 467] on input "$1,000" at bounding box center [784, 466] width 505 height 44
type input "$1"
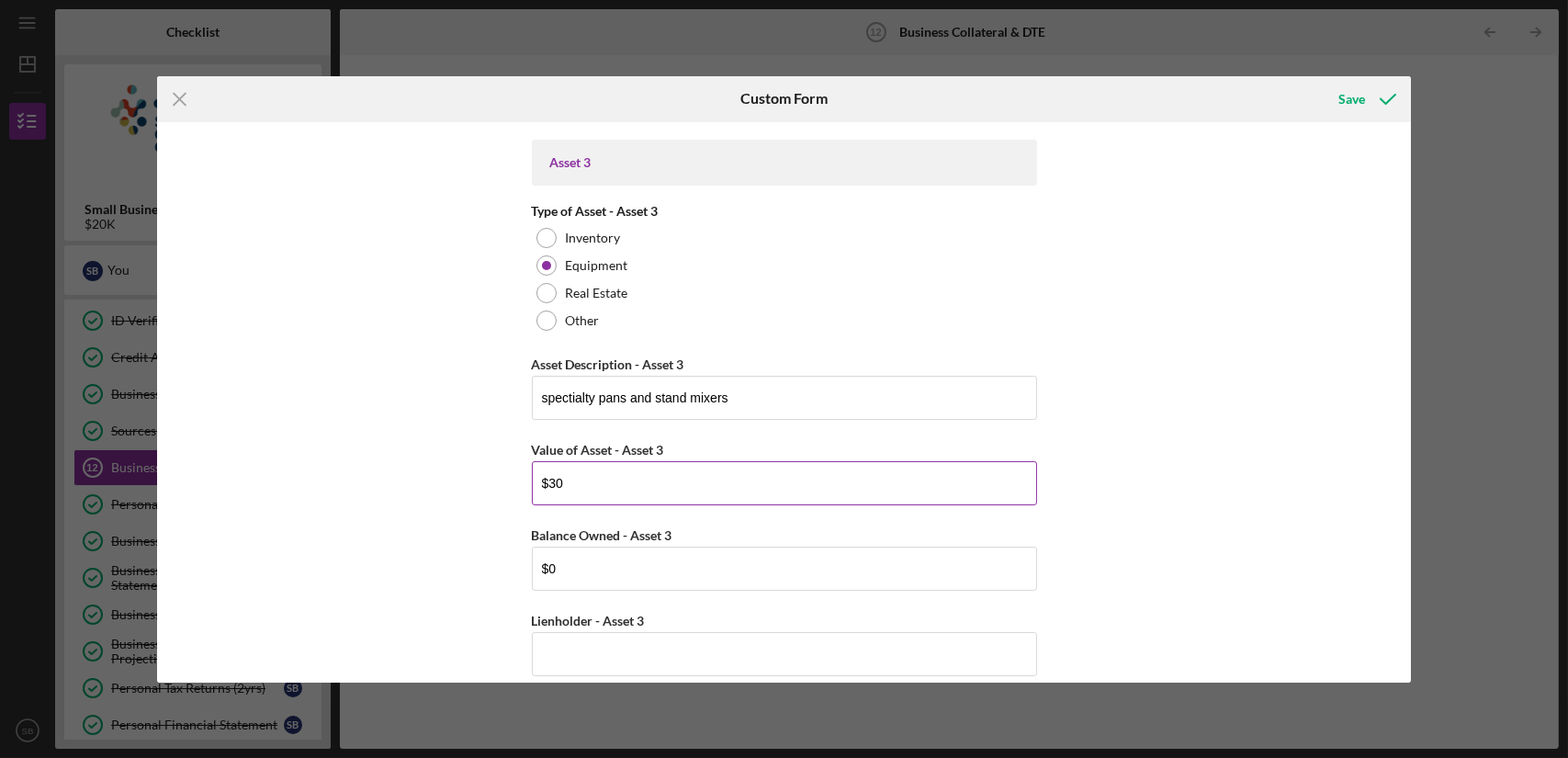
type input "$3"
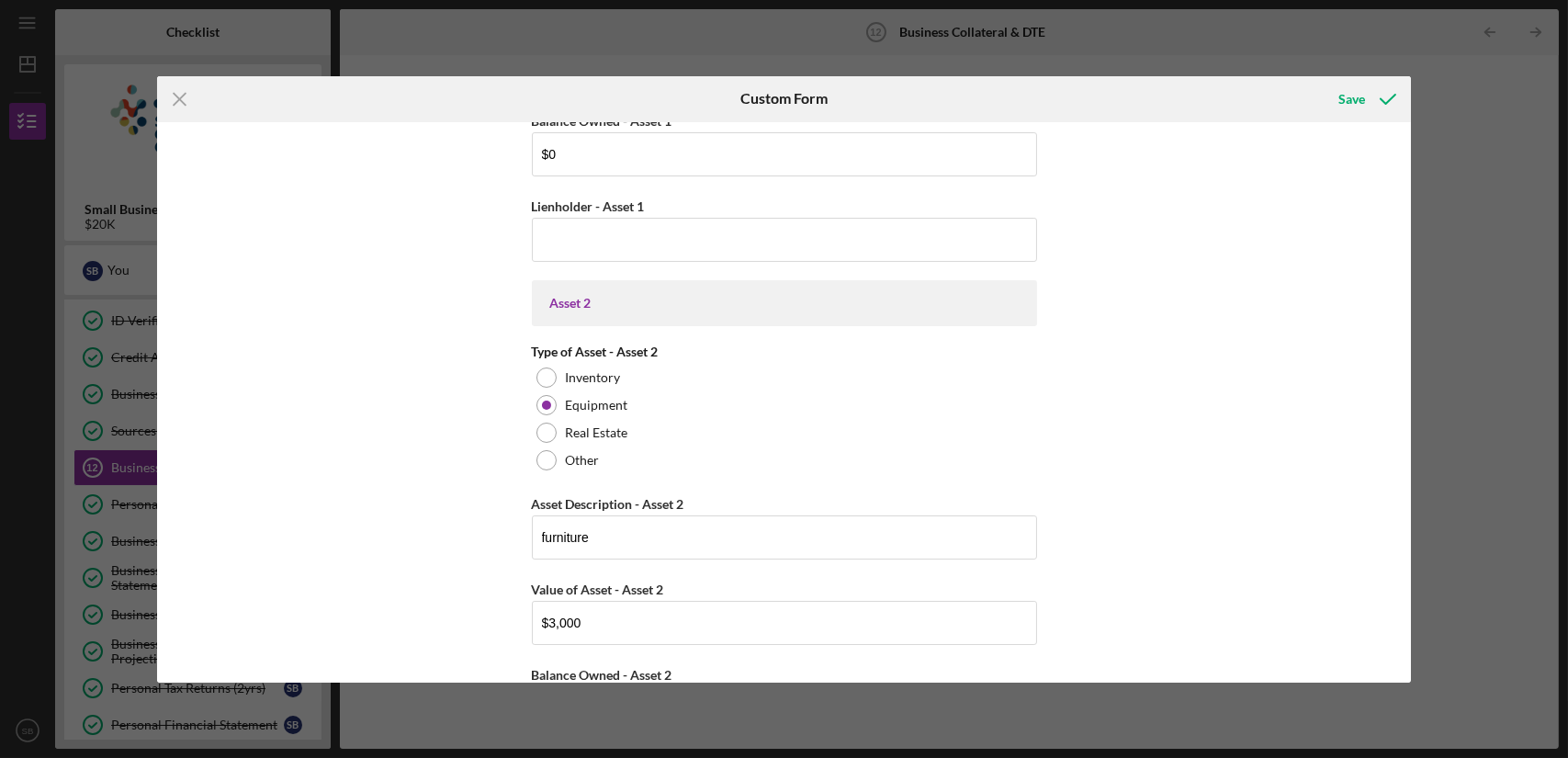
scroll to position [1639, 0]
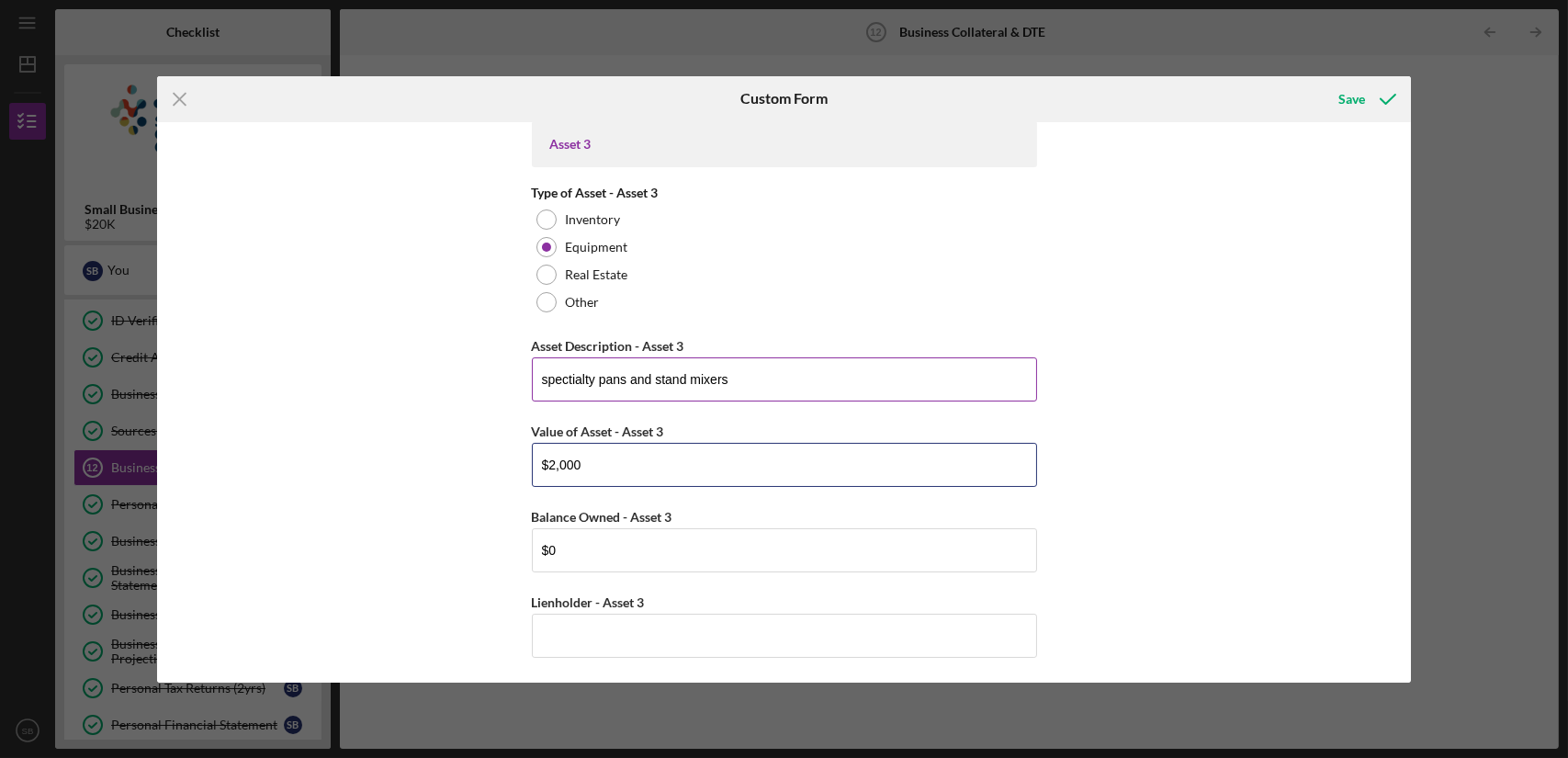
type input "$2,000"
click at [877, 367] on input "spectialty pans and stand mixers" at bounding box center [784, 379] width 505 height 44
type input "specialty pans and stand mixers"
click at [1381, 93] on icon "submit" at bounding box center [1388, 99] width 46 height 46
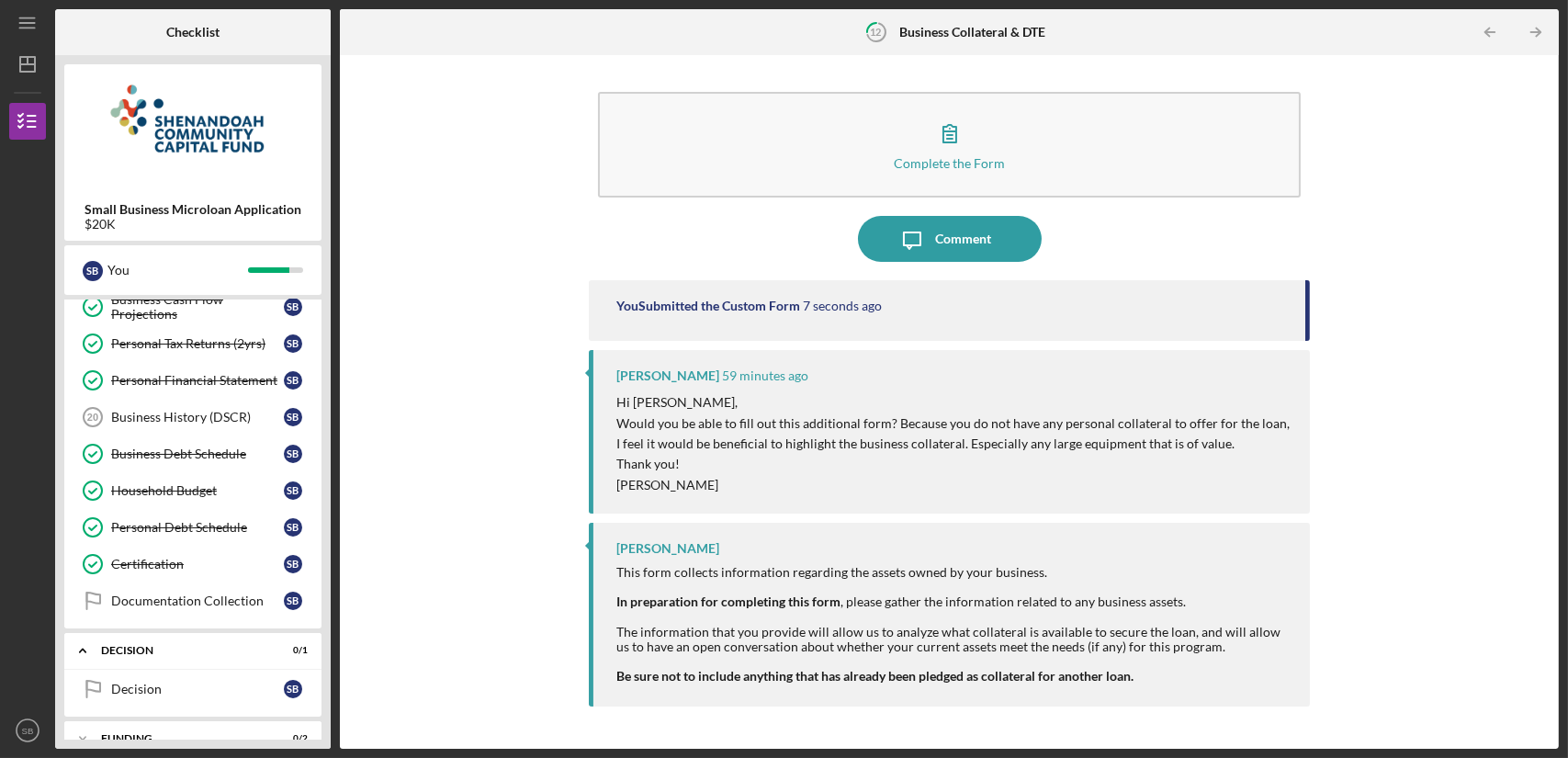
scroll to position [485, 0]
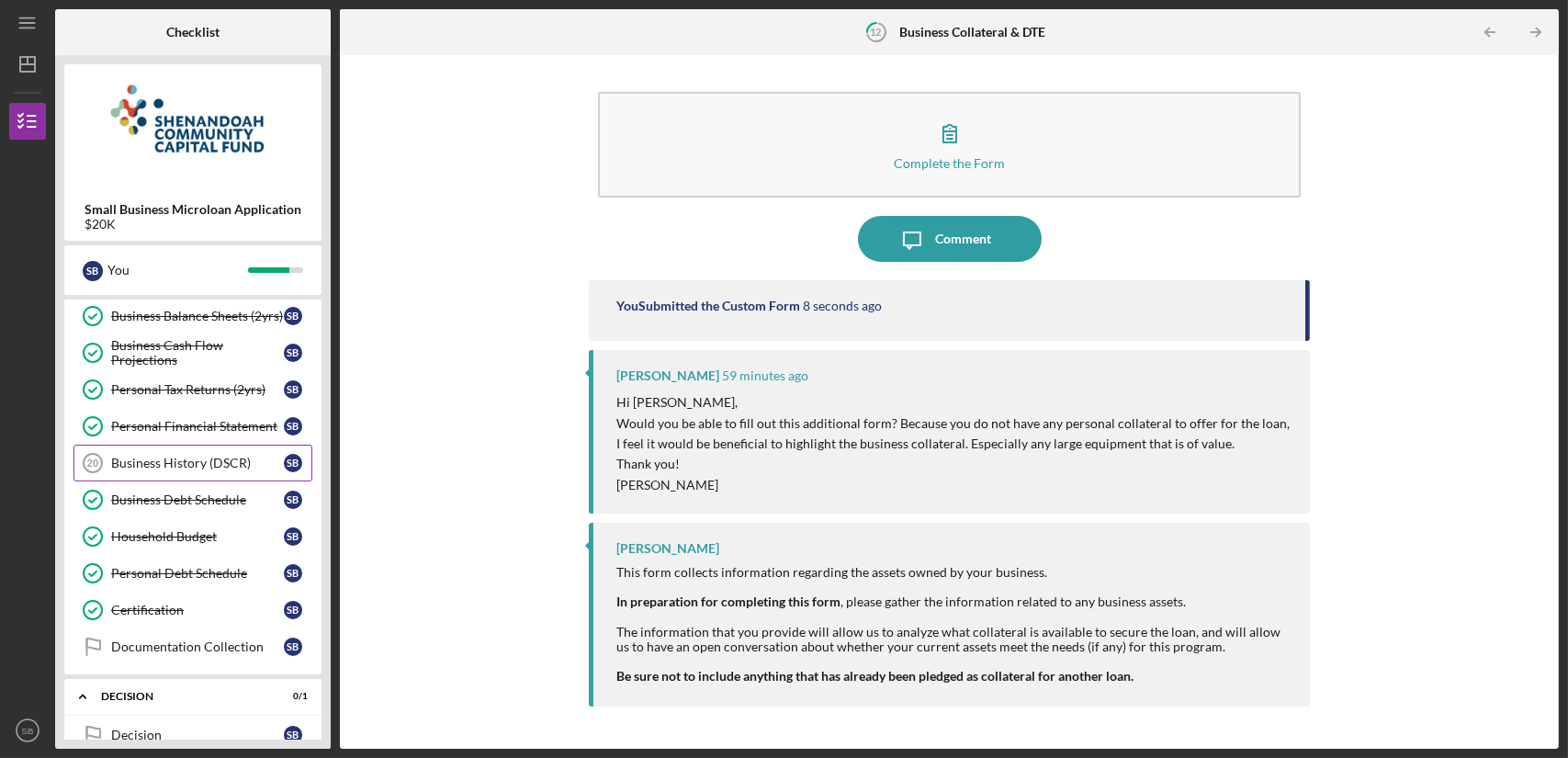
click at [220, 445] on link "Business History (DSCR) 20 Business History (DSCR) S B" at bounding box center [192, 464] width 239 height 37
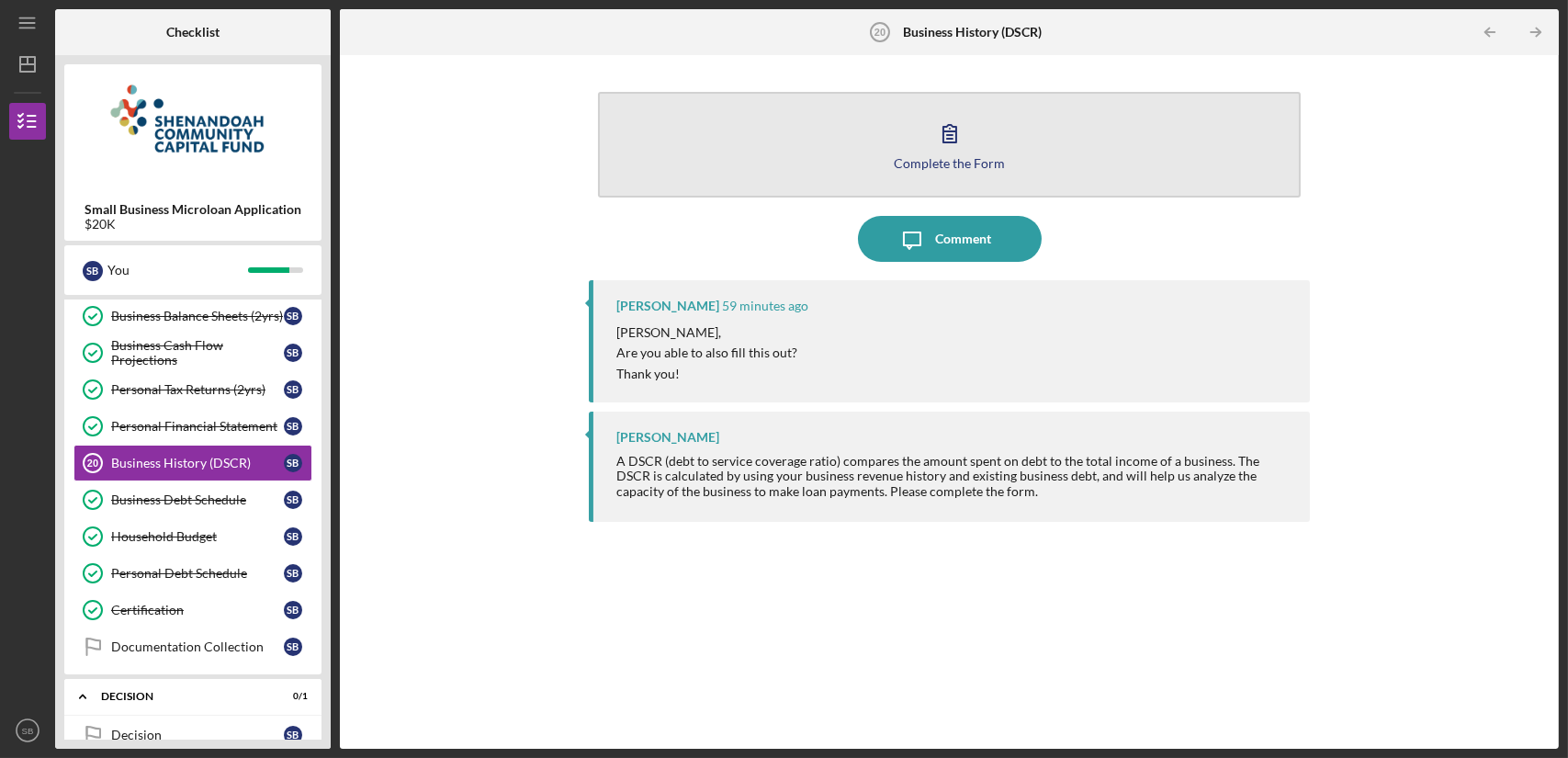
click at [814, 161] on button "Complete the Form Form" at bounding box center [948, 144] width 702 height 106
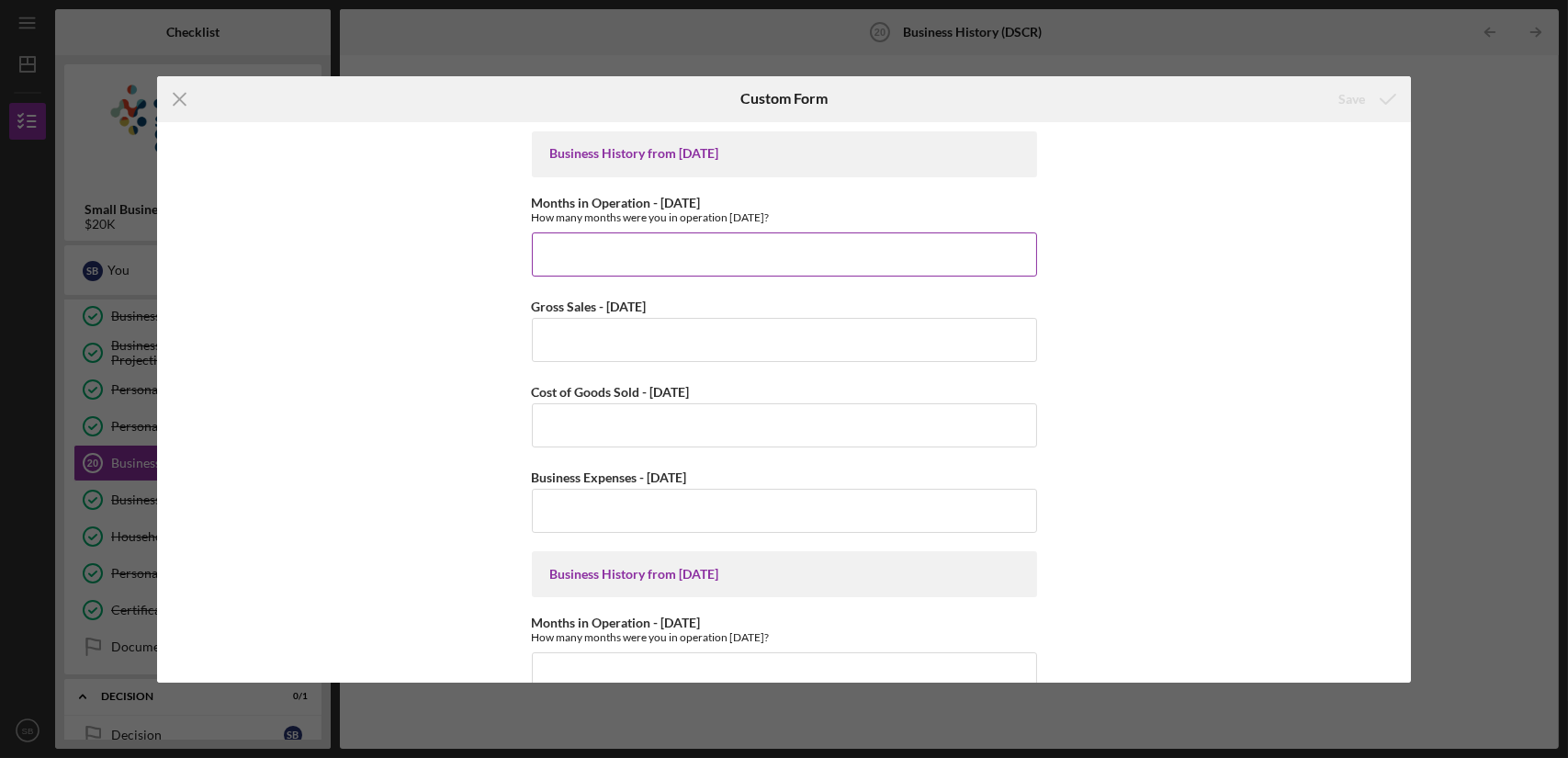
click at [765, 251] on input "Months in Operation - [DATE]" at bounding box center [784, 255] width 505 height 44
click at [713, 330] on input "Gross Sales - [DATE]" at bounding box center [784, 341] width 505 height 44
click at [685, 267] on input "13" at bounding box center [784, 255] width 505 height 44
type input "12"
click at [801, 349] on input "Gross Sales - [DATE]" at bounding box center [784, 341] width 505 height 44
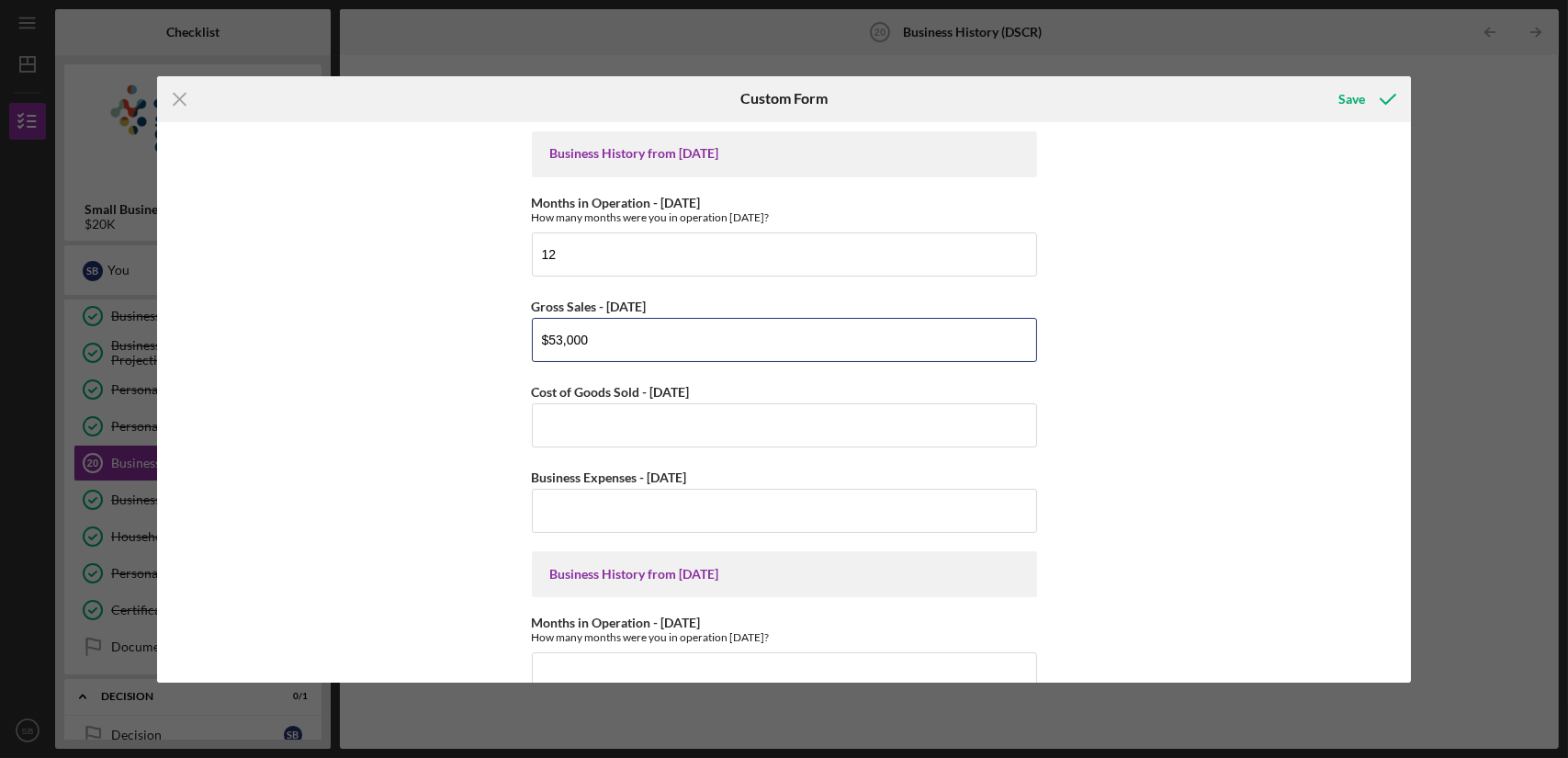
type input "$53,000"
click at [703, 433] on input "Cost of Goods Sold - [DATE]" at bounding box center [784, 426] width 505 height 44
click at [636, 525] on input "Business Expenses - [DATE]" at bounding box center [784, 511] width 505 height 44
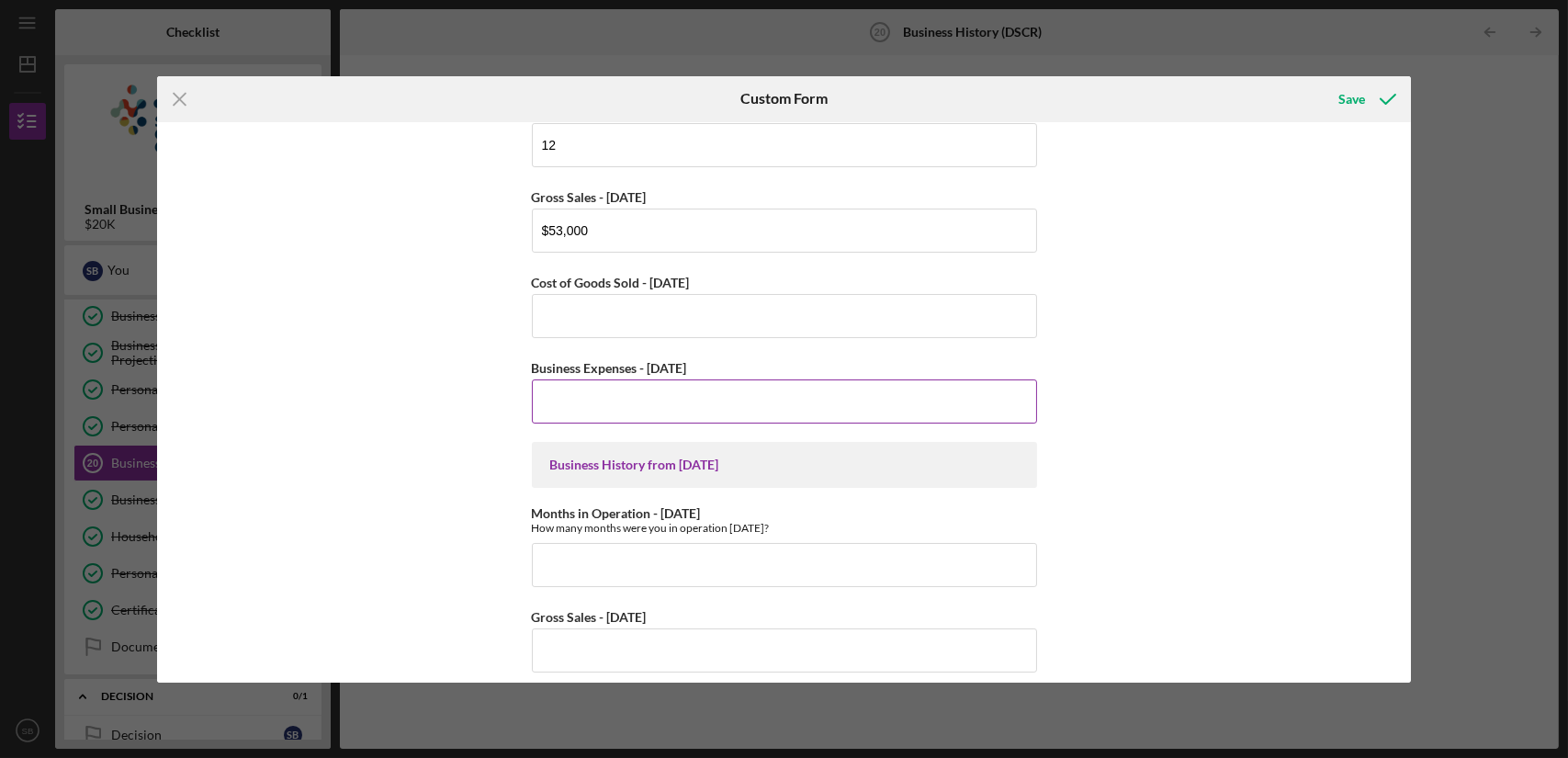
scroll to position [112, 0]
click at [669, 310] on input "Cost of Goods Sold - [DATE]" at bounding box center [784, 314] width 505 height 44
type input "$1"
type input "$18,000"
click at [629, 395] on input "Business Expenses - [DATE]" at bounding box center [784, 399] width 505 height 44
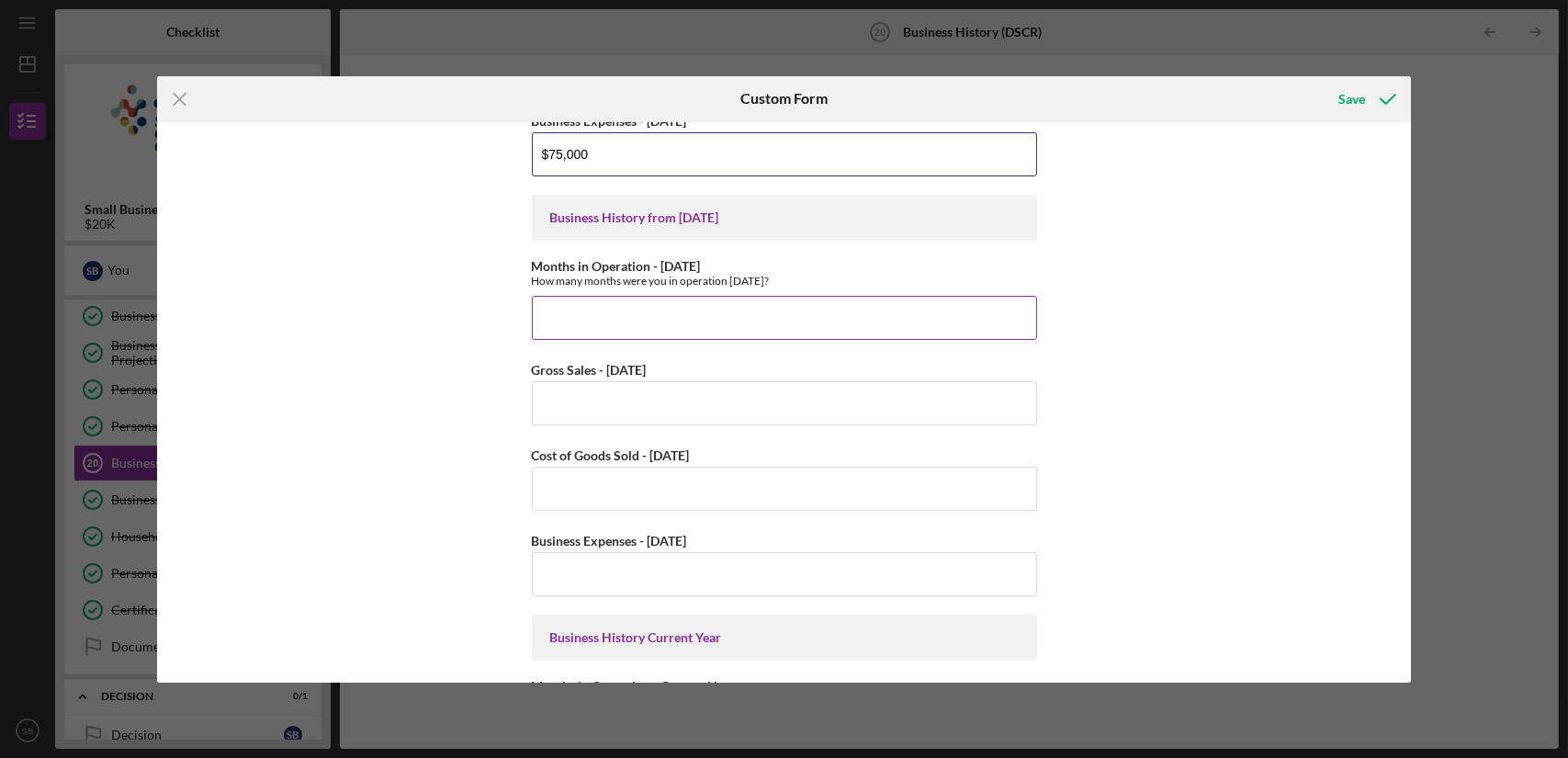
scroll to position [356, 0]
type input "$75,000"
click at [640, 332] on input "Months in Operation - [DATE]" at bounding box center [784, 318] width 505 height 44
type input "12"
click at [638, 393] on input "Gross Sales - [DATE]" at bounding box center [784, 404] width 505 height 44
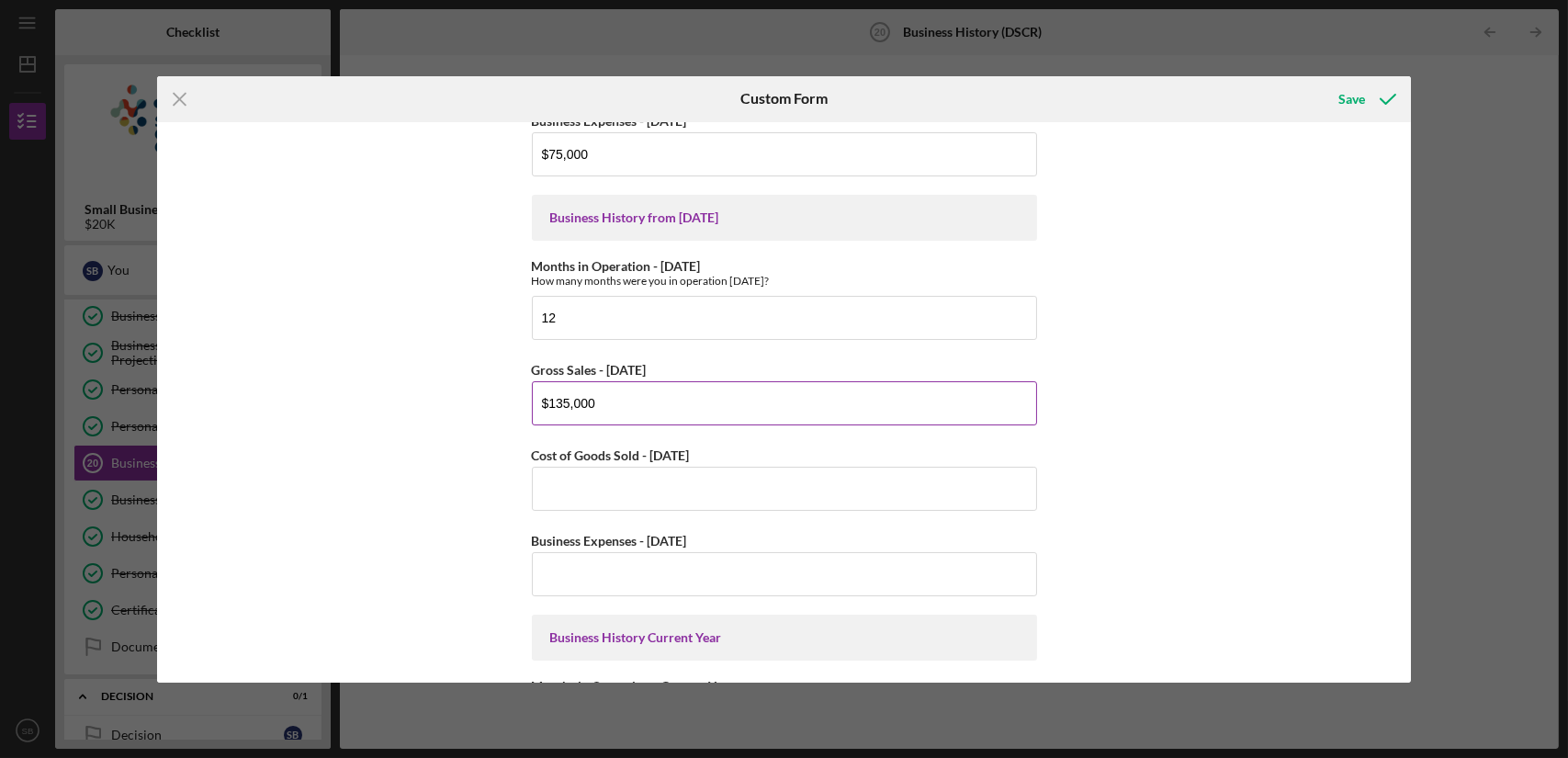
scroll to position [715, 0]
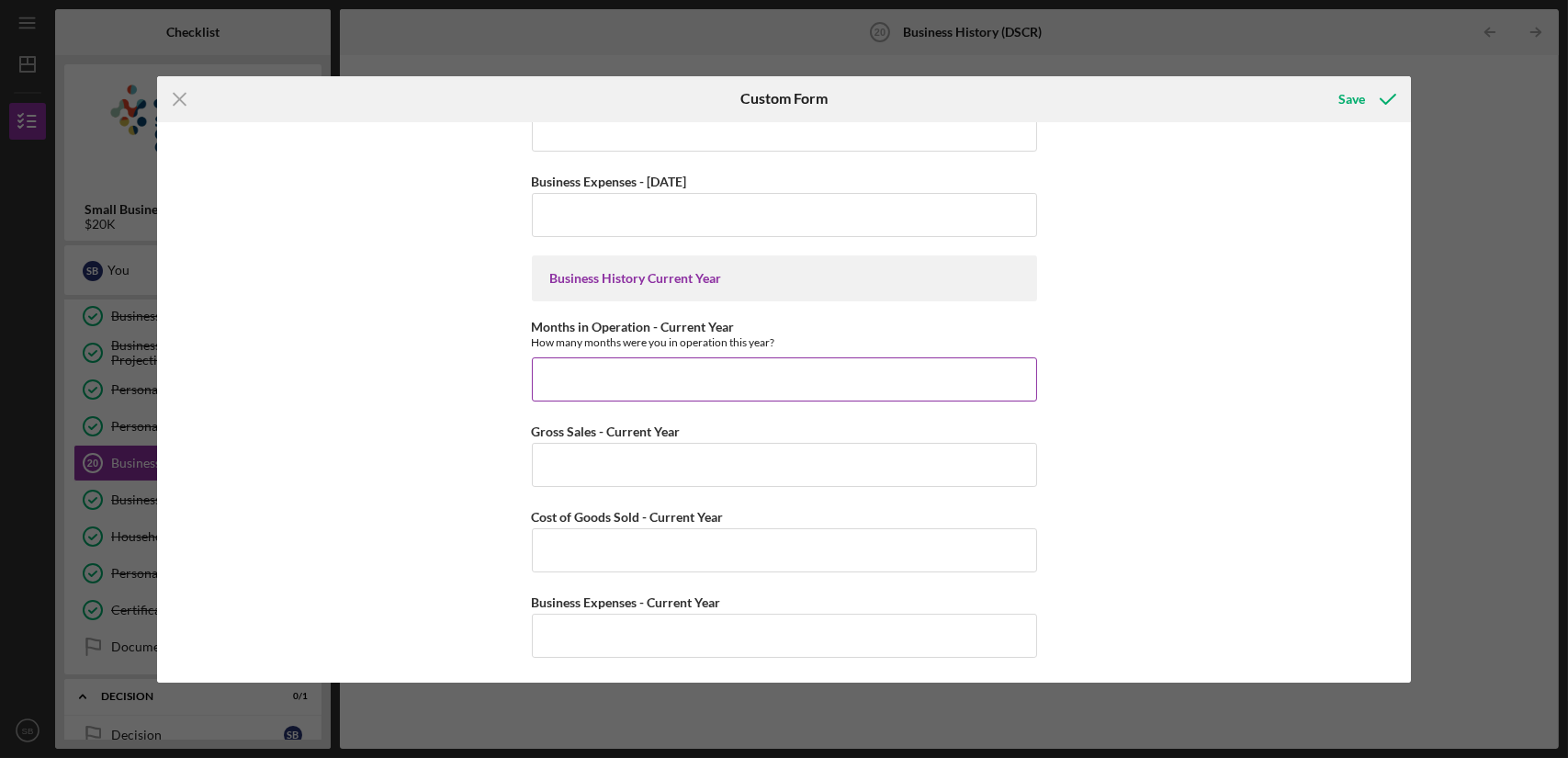
type input "$135,000"
click at [662, 387] on input "Months in Operation - Current Year" at bounding box center [784, 379] width 505 height 44
type input "1"
click at [1346, 92] on div "Save" at bounding box center [1352, 99] width 27 height 37
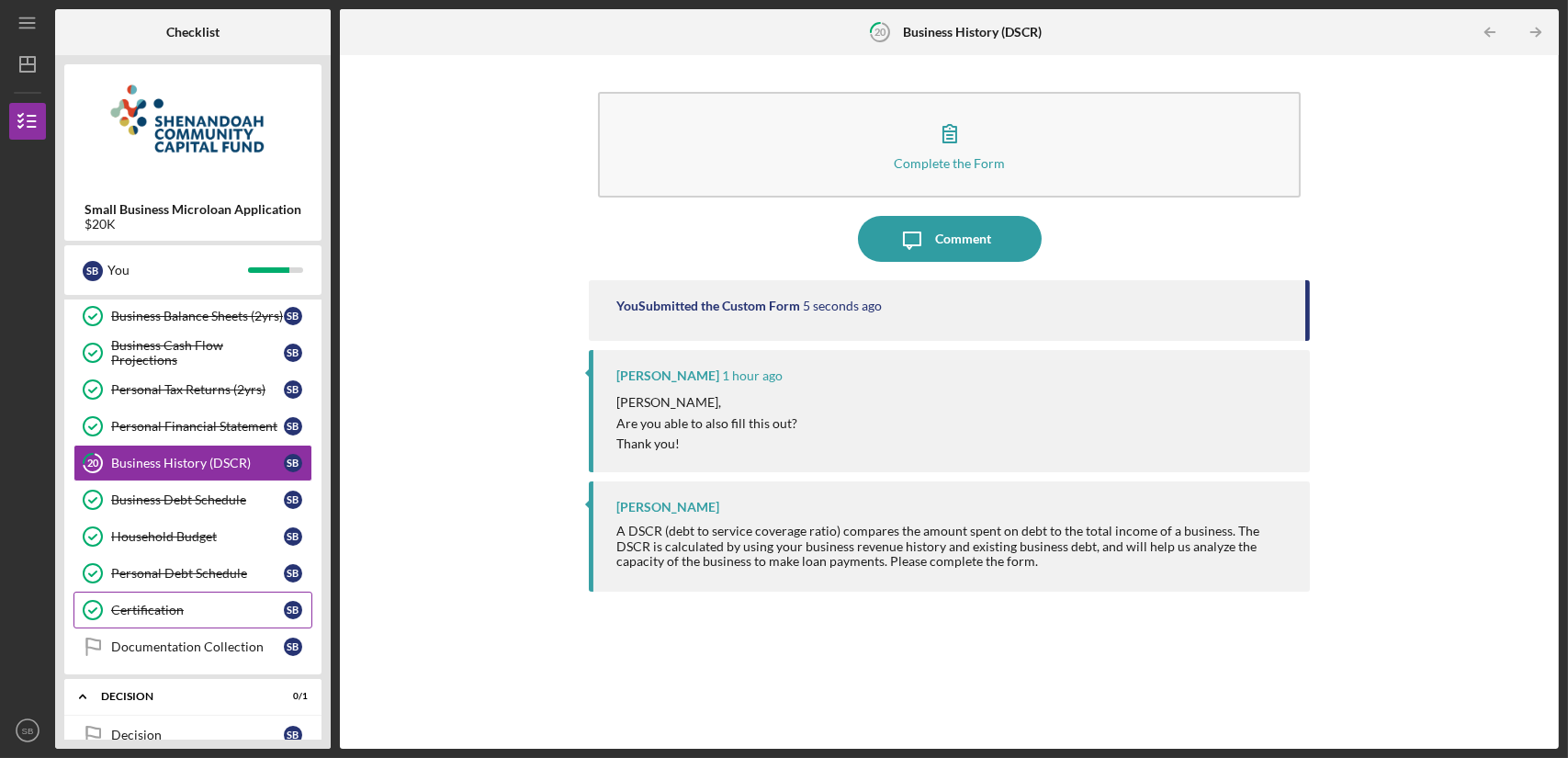
scroll to position [594, 0]
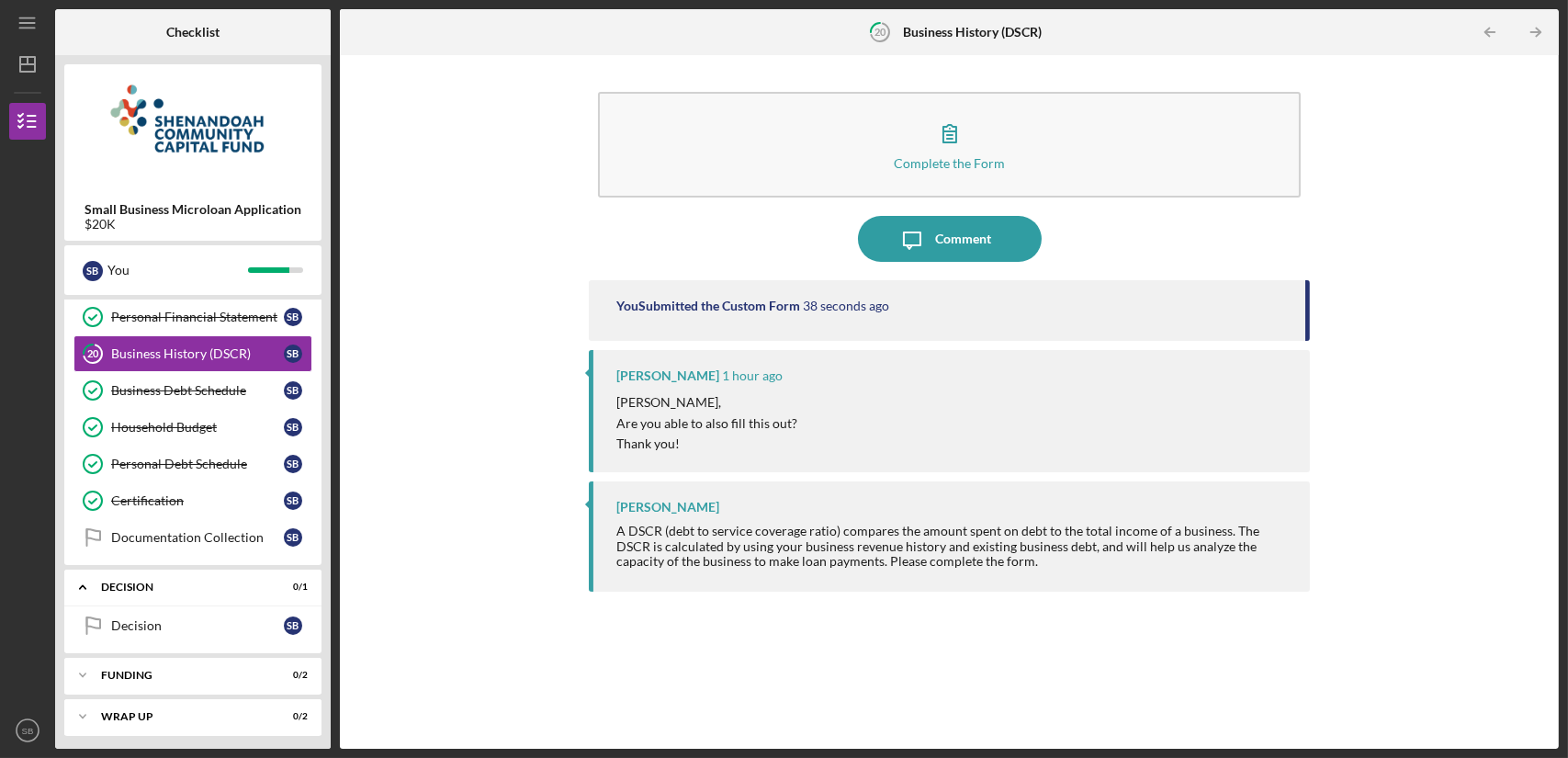
click at [475, 292] on div "Complete the Form Form Icon/Message Comment You Submitted the Custom Form 38 se…" at bounding box center [949, 403] width 1201 height 676
